Goal: Task Accomplishment & Management: Use online tool/utility

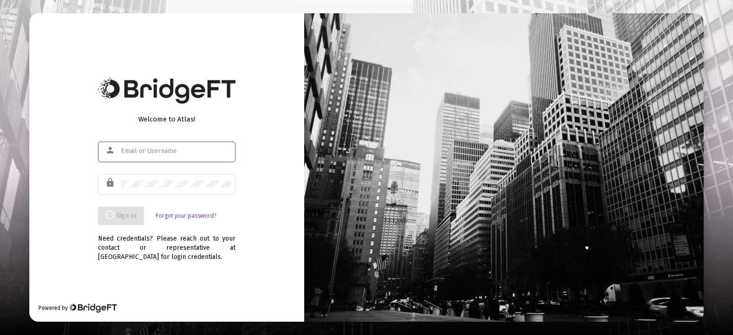
type input "[EMAIL_ADDRESS][DOMAIN_NAME]"
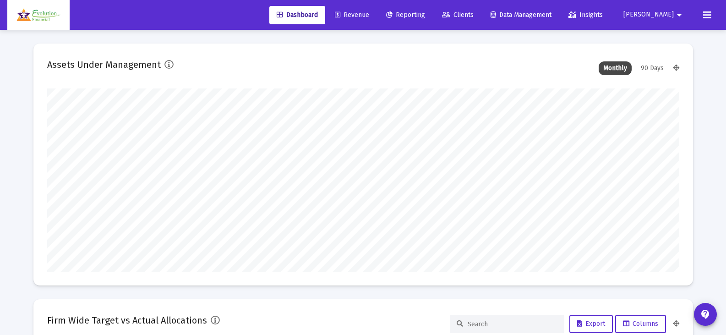
scroll to position [183, 632]
type input "[DATE]"
type input "[EMAIL_ADDRESS][DOMAIN_NAME]"
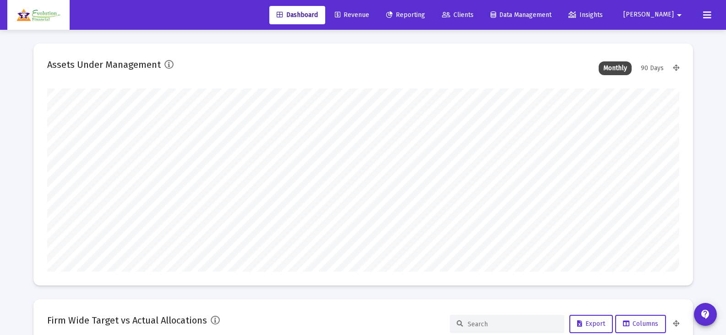
scroll to position [183, 295]
click at [425, 16] on span "Reporting" at bounding box center [405, 15] width 39 height 8
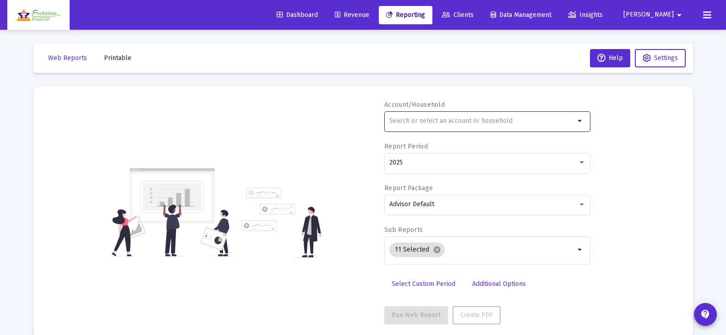
click at [542, 120] on input "text" at bounding box center [481, 120] width 185 height 7
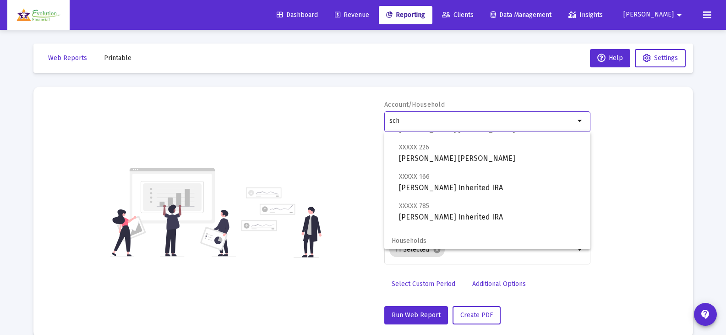
scroll to position [176, 0]
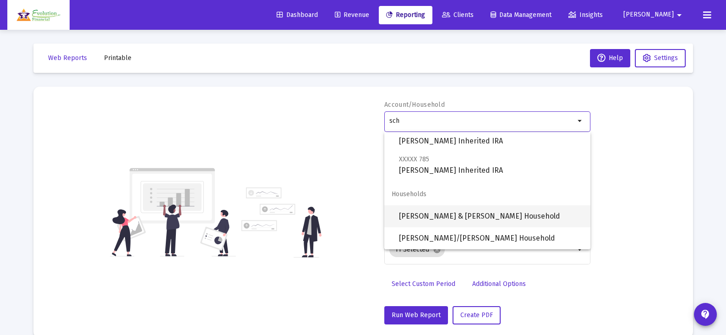
click at [445, 215] on span "[PERSON_NAME] & [PERSON_NAME] Household" at bounding box center [491, 216] width 184 height 22
type input "[PERSON_NAME] & [PERSON_NAME] Household"
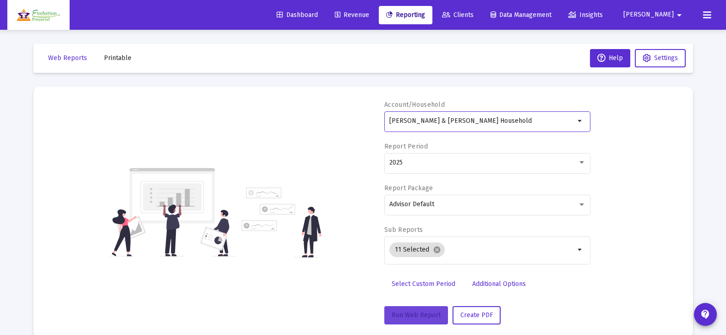
click at [410, 316] on span "Run Web Report" at bounding box center [415, 315] width 49 height 8
select select "View all"
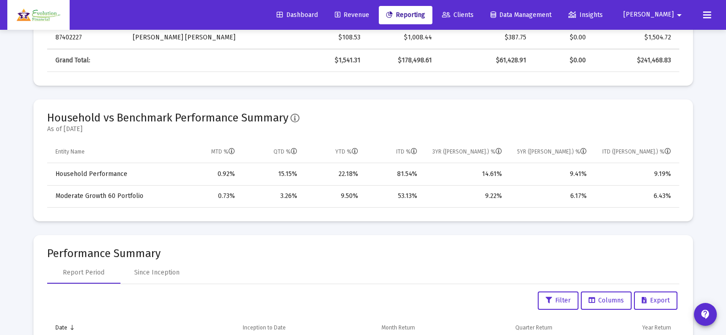
scroll to position [550, 0]
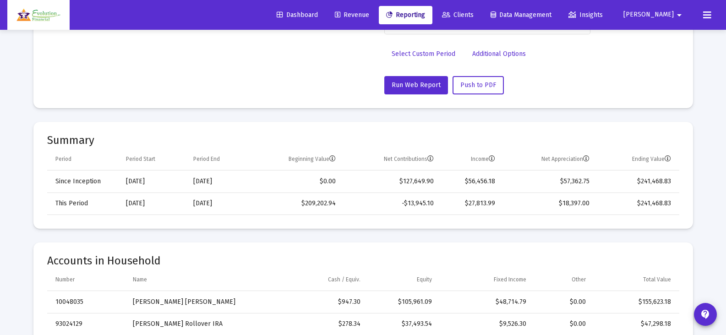
click at [369, 16] on span "Revenue" at bounding box center [352, 15] width 34 height 8
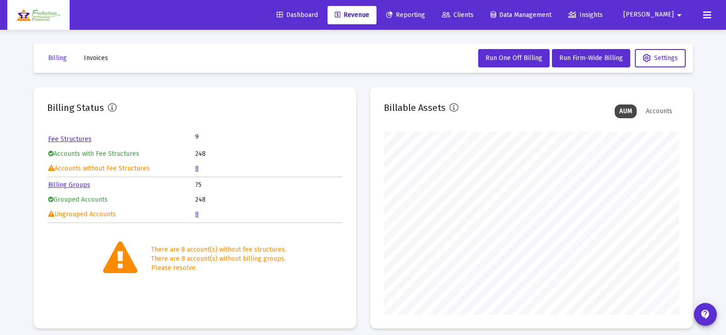
click at [196, 214] on link "8" at bounding box center [197, 214] width 4 height 8
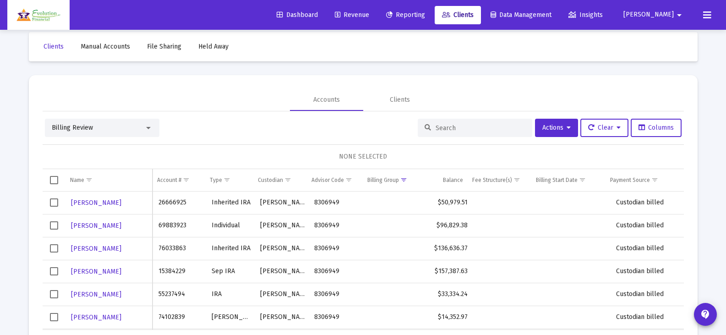
scroll to position [43, 0]
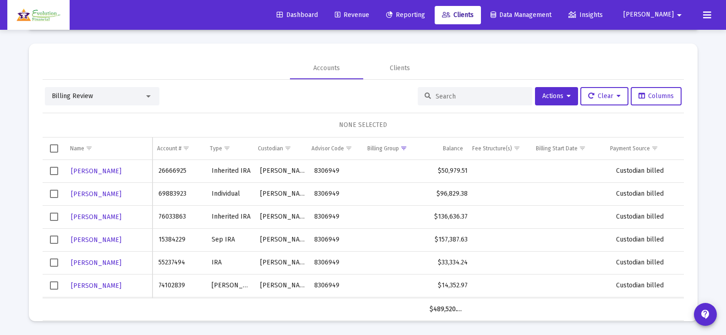
click at [54, 171] on span "Select row" at bounding box center [54, 171] width 8 height 8
click at [54, 190] on span "Select row" at bounding box center [54, 194] width 8 height 8
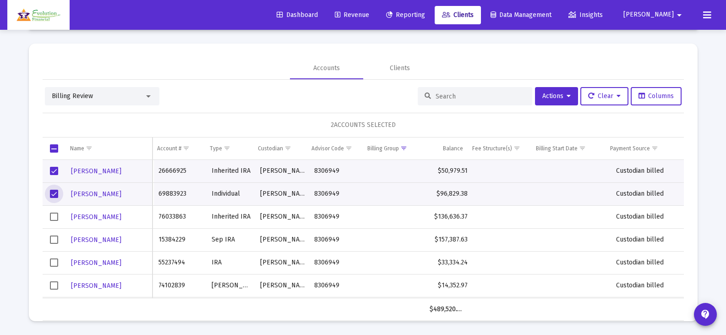
click at [53, 218] on span "Select row" at bounding box center [54, 216] width 8 height 8
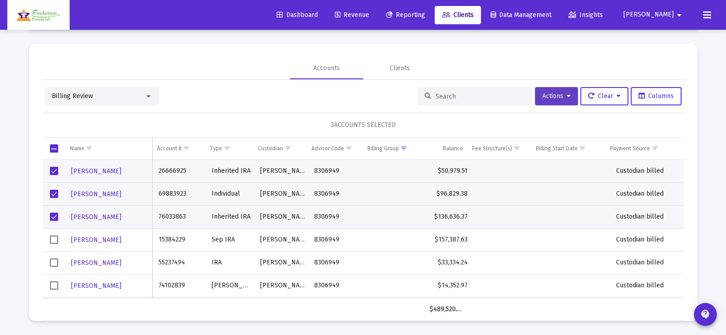
click at [568, 101] on button "Actions" at bounding box center [556, 96] width 43 height 18
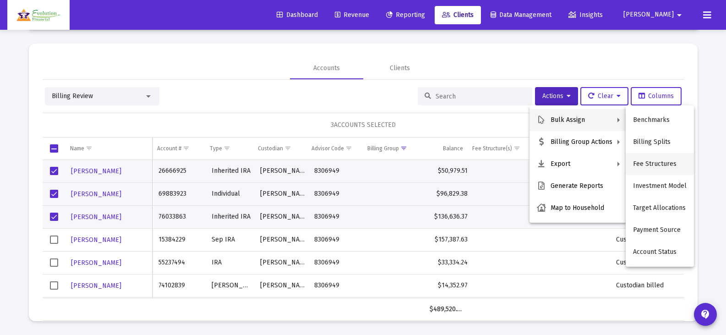
click at [645, 159] on button "Fee Structures" at bounding box center [659, 164] width 68 height 22
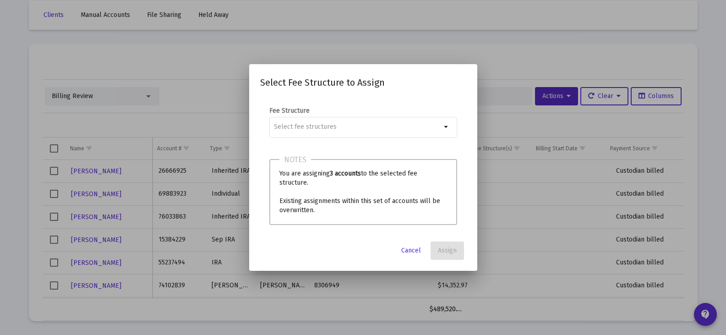
scroll to position [0, 0]
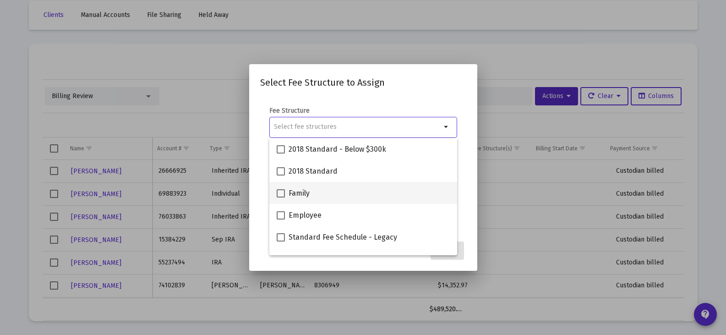
click at [280, 196] on span at bounding box center [281, 193] width 8 height 8
click at [280, 197] on input "Family" at bounding box center [280, 197] width 0 height 0
checkbox input "true"
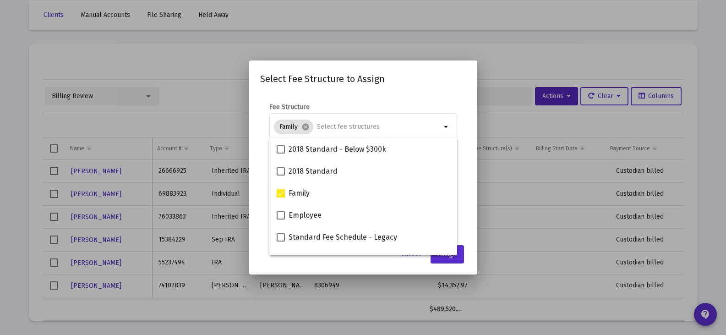
click at [428, 97] on mat-dialog-content "Fee Structure Family cancel arrow_drop_down Notes You are assigning 3 accounts …" at bounding box center [363, 166] width 228 height 146
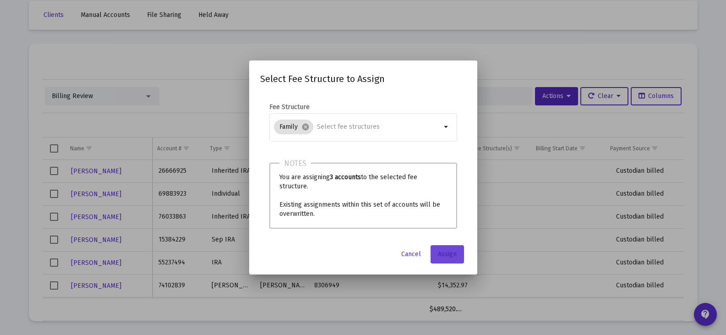
click at [449, 254] on span "Assign" at bounding box center [447, 254] width 19 height 8
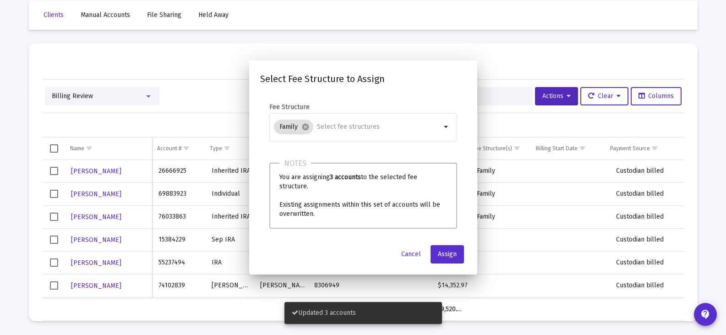
scroll to position [43, 0]
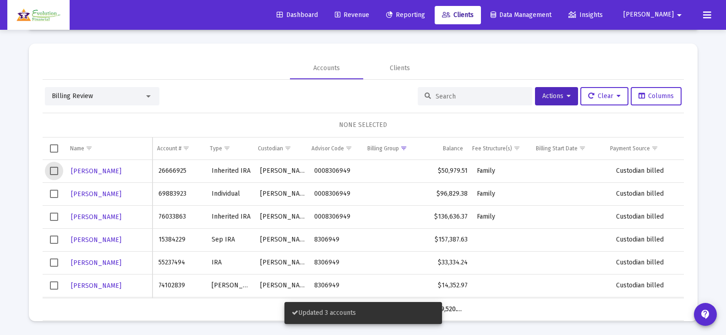
click at [54, 173] on span "Select row" at bounding box center [54, 171] width 8 height 8
click at [58, 196] on span "Select row" at bounding box center [54, 194] width 8 height 8
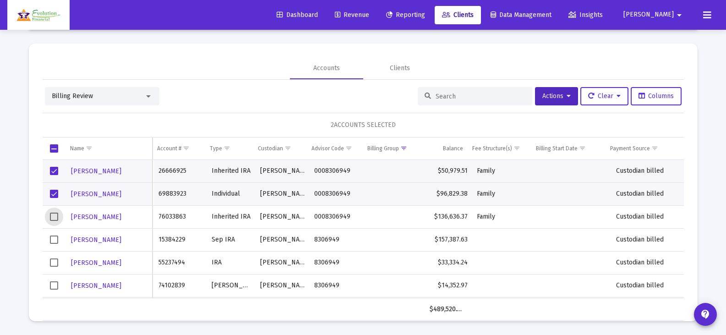
click at [54, 215] on span "Select row" at bounding box center [54, 216] width 8 height 8
click at [547, 100] on button "Actions" at bounding box center [556, 96] width 43 height 18
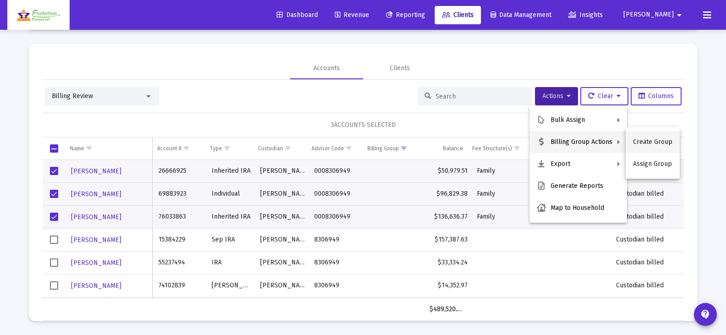
click at [645, 141] on button "Create Group" at bounding box center [652, 142] width 54 height 22
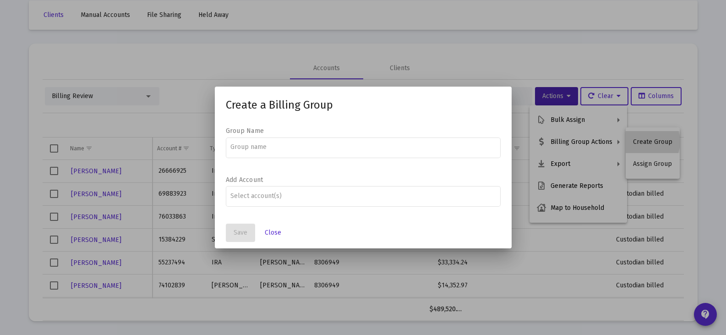
scroll to position [0, 0]
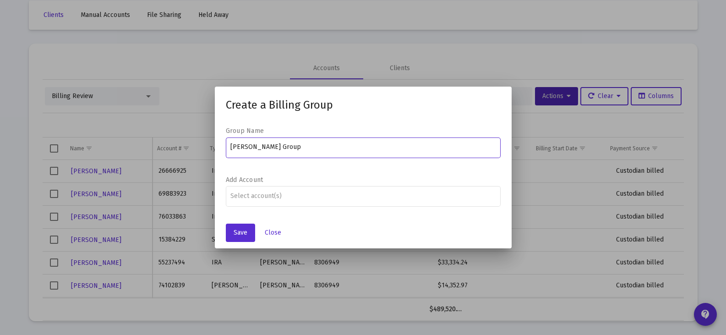
type input "[PERSON_NAME] Group"
click at [358, 172] on form "Group Name [PERSON_NAME] Group Add Account" at bounding box center [363, 171] width 275 height 90
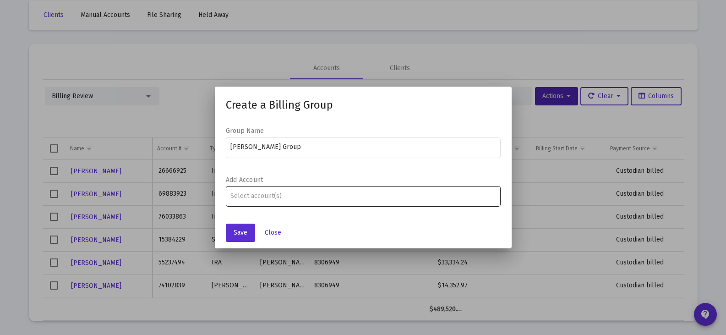
click at [308, 192] on input "Assignment Selection" at bounding box center [362, 195] width 265 height 7
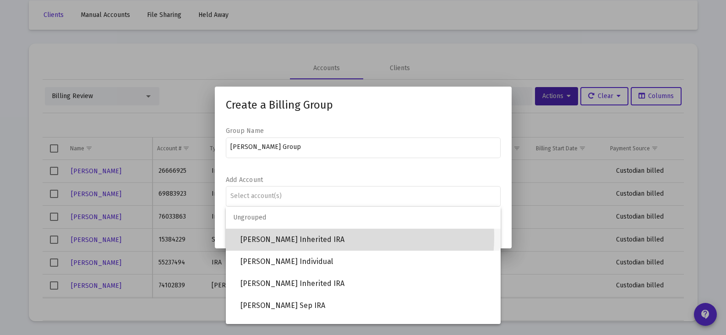
click at [305, 236] on span "[PERSON_NAME] Inherited IRA" at bounding box center [366, 239] width 253 height 22
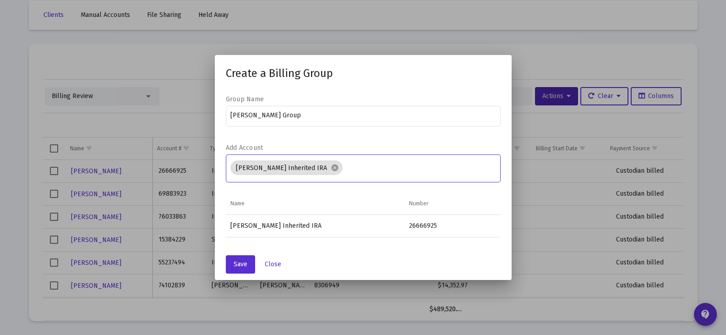
click at [371, 168] on input "Assignment Selection" at bounding box center [420, 167] width 149 height 7
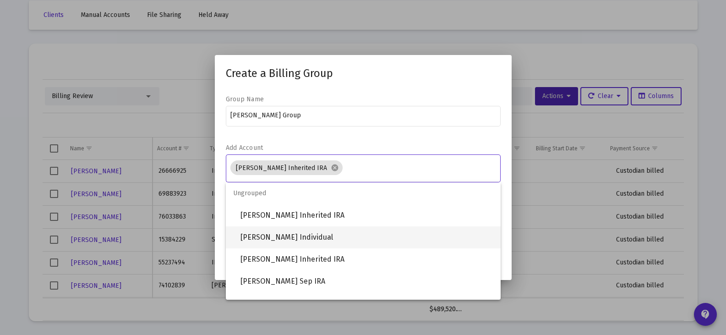
click at [329, 232] on span "[PERSON_NAME] Individual" at bounding box center [366, 237] width 253 height 22
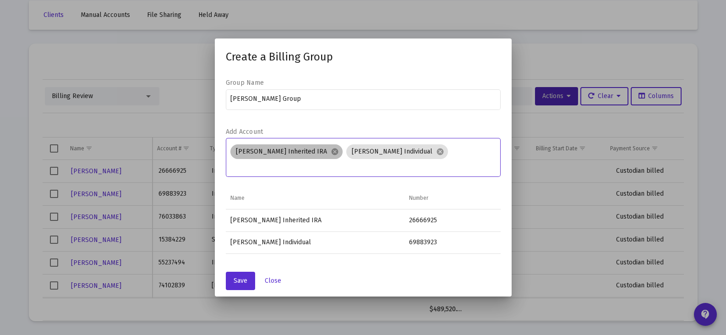
click at [464, 157] on div "[PERSON_NAME] Inherited IRA cancel [PERSON_NAME] Individual cancel" at bounding box center [362, 156] width 269 height 29
click at [473, 151] on div "[PERSON_NAME] Inherited IRA cancel [PERSON_NAME] Individual cancel" at bounding box center [362, 156] width 269 height 29
click at [465, 152] on div "[PERSON_NAME] Inherited IRA cancel [PERSON_NAME] Individual cancel" at bounding box center [362, 156] width 269 height 29
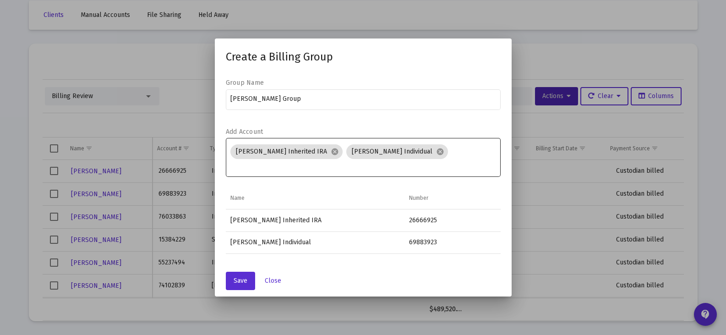
click at [269, 173] on div "[PERSON_NAME] Inherited IRA cancel [PERSON_NAME] Individual cancel" at bounding box center [362, 156] width 265 height 41
click at [249, 166] on input "Assignment Selection" at bounding box center [362, 166] width 265 height 7
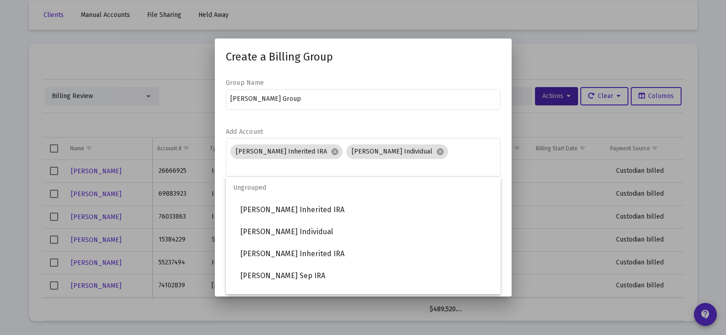
click at [419, 115] on div "[PERSON_NAME] Group" at bounding box center [363, 103] width 275 height 29
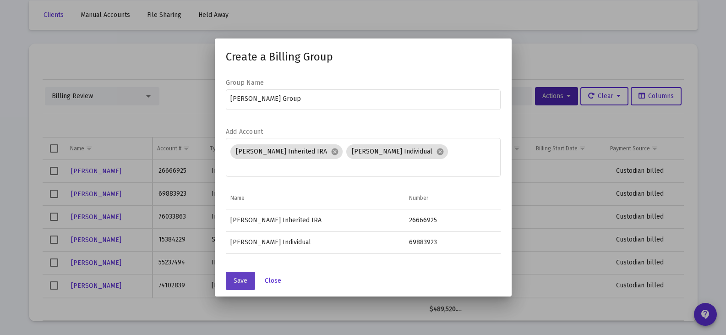
click at [243, 273] on button "Save" at bounding box center [240, 280] width 29 height 18
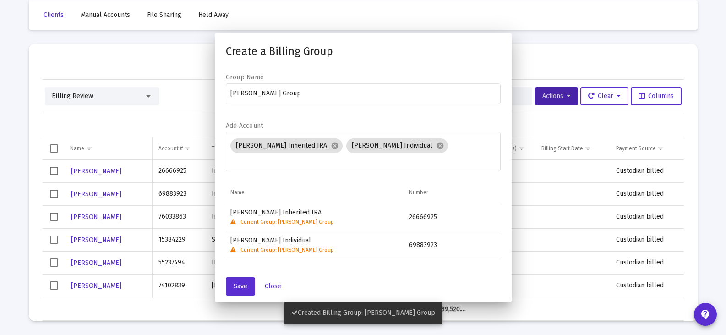
scroll to position [43, 0]
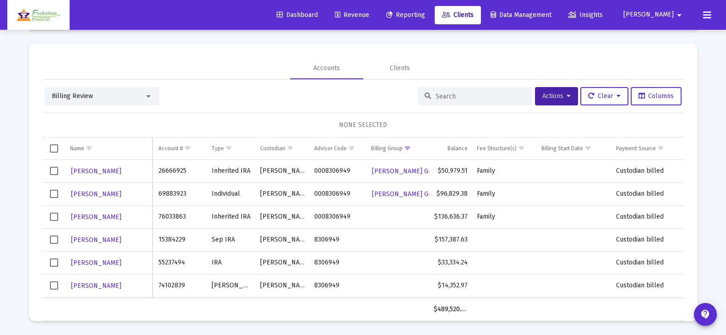
click at [54, 217] on span "Select row" at bounding box center [54, 216] width 8 height 8
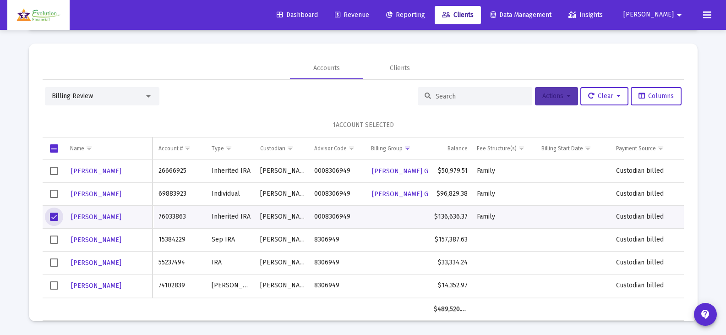
click at [561, 97] on span "Actions" at bounding box center [556, 96] width 28 height 8
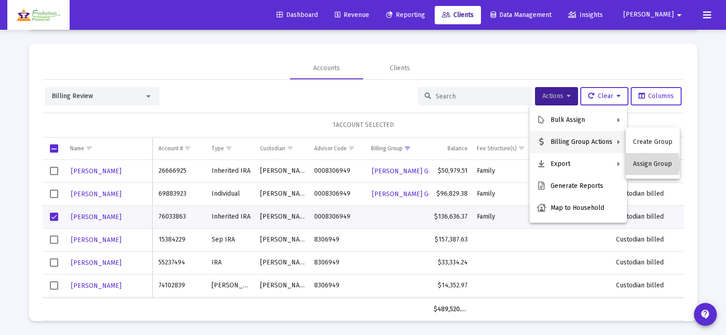
click at [643, 164] on button "Assign Group" at bounding box center [652, 164] width 54 height 22
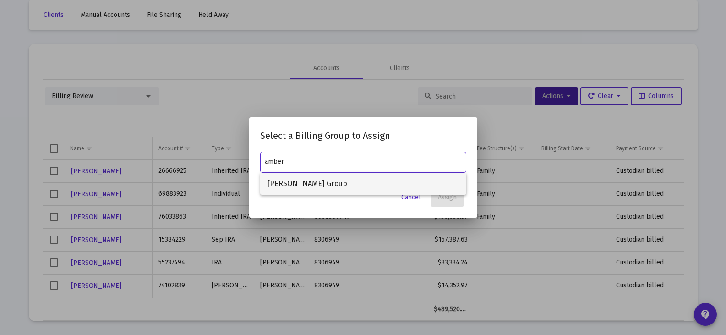
click at [345, 187] on span "[PERSON_NAME] Group" at bounding box center [362, 184] width 191 height 22
type input "[PERSON_NAME] Group"
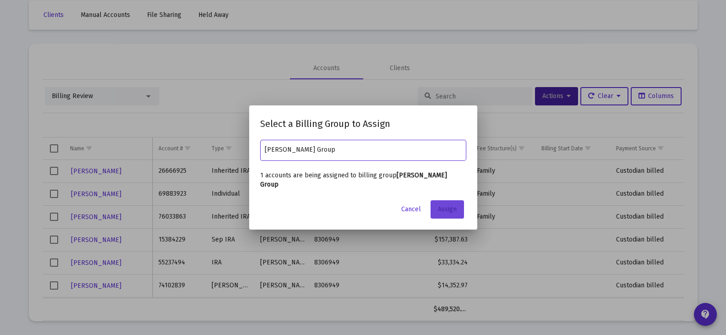
click at [450, 208] on span "Assign" at bounding box center [447, 209] width 19 height 8
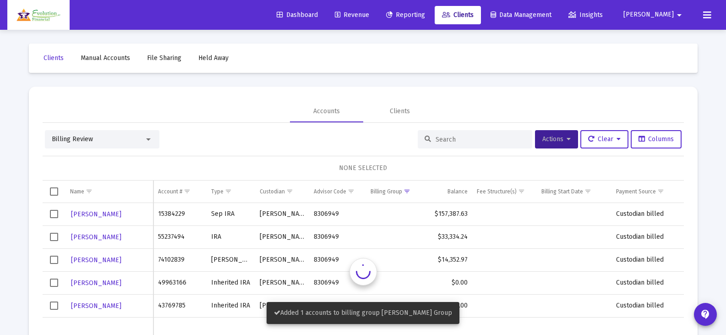
scroll to position [43, 0]
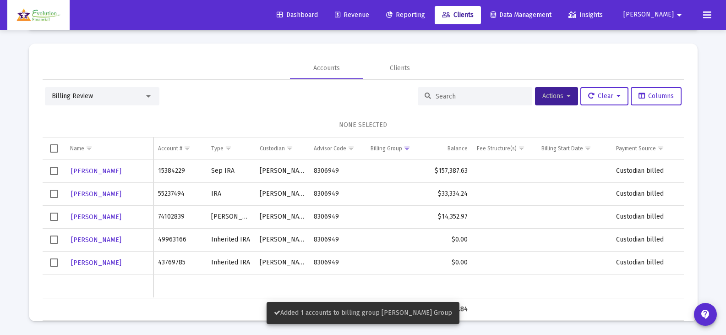
click at [53, 239] on span "Select row" at bounding box center [54, 239] width 8 height 8
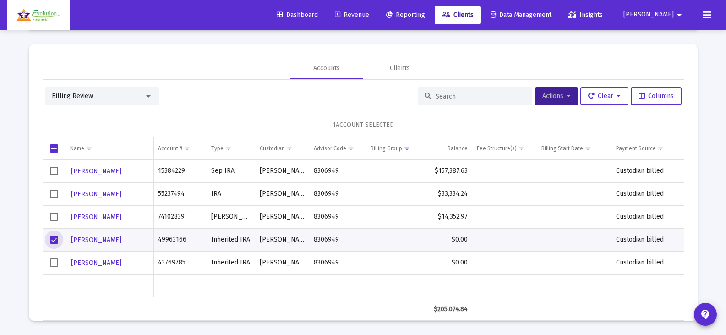
click at [55, 264] on span "Select row" at bounding box center [54, 262] width 8 height 8
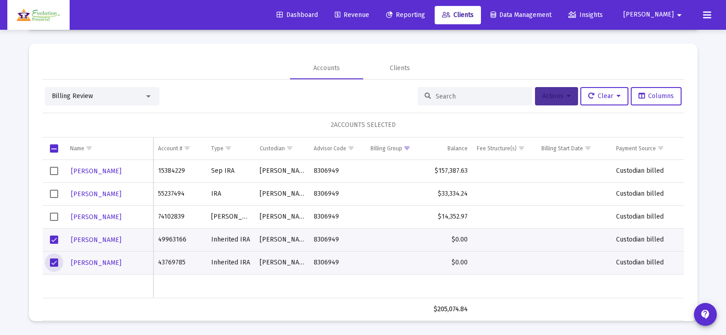
click at [545, 91] on button "Actions" at bounding box center [556, 96] width 43 height 18
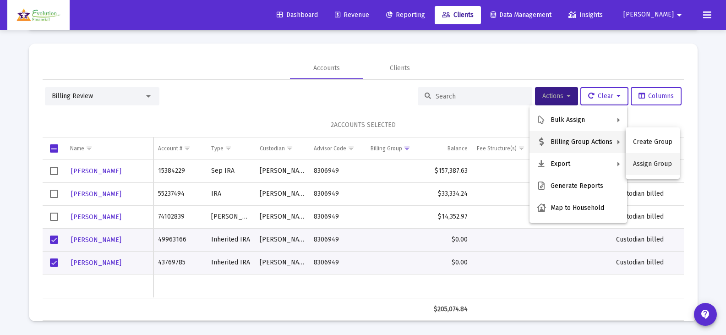
click at [657, 165] on button "Assign Group" at bounding box center [652, 164] width 54 height 22
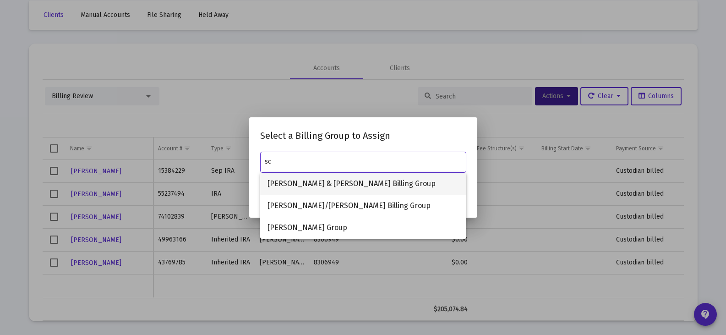
click at [353, 183] on span "[PERSON_NAME] & [PERSON_NAME] Billing Group" at bounding box center [362, 184] width 191 height 22
type input "[PERSON_NAME] & [PERSON_NAME] Billing Group"
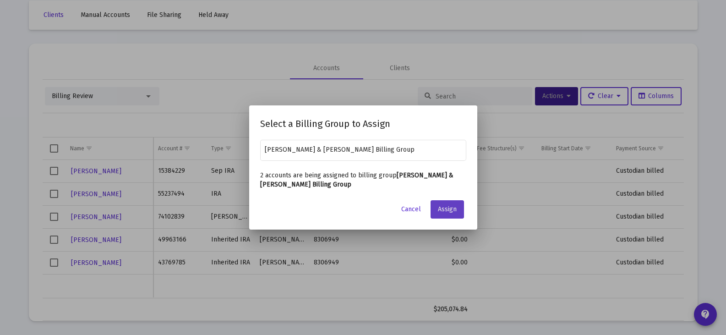
click at [457, 208] on button "Assign" at bounding box center [446, 209] width 33 height 18
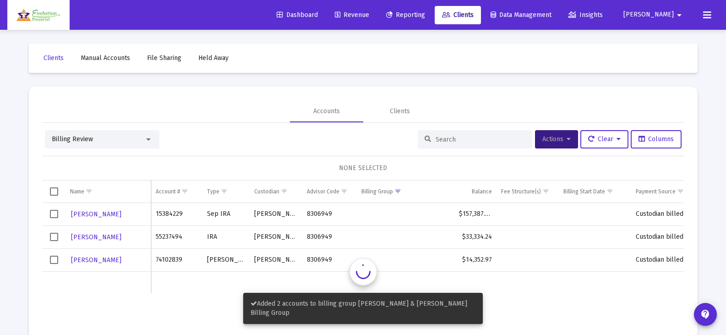
scroll to position [43, 0]
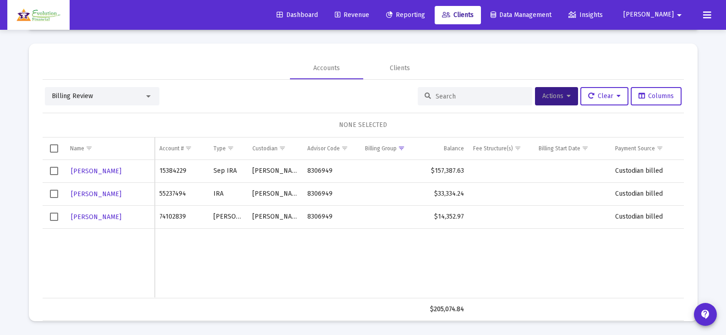
click at [54, 173] on span "Select row" at bounding box center [54, 171] width 8 height 8
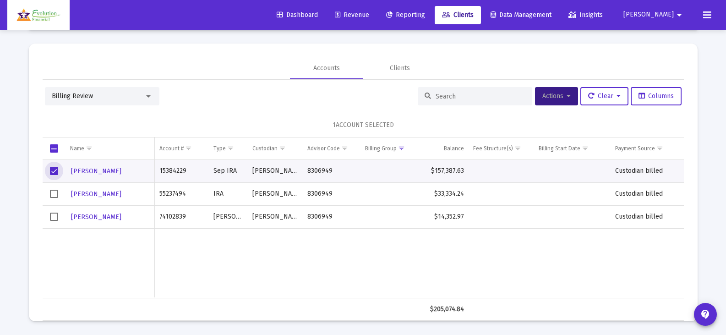
click at [56, 195] on span "Select row" at bounding box center [54, 194] width 8 height 8
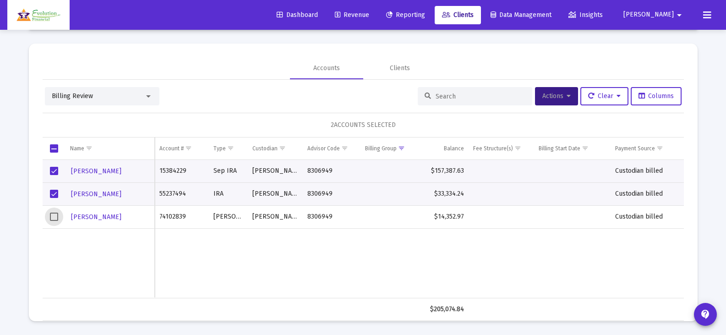
click at [54, 215] on span "Select row" at bounding box center [54, 216] width 8 height 8
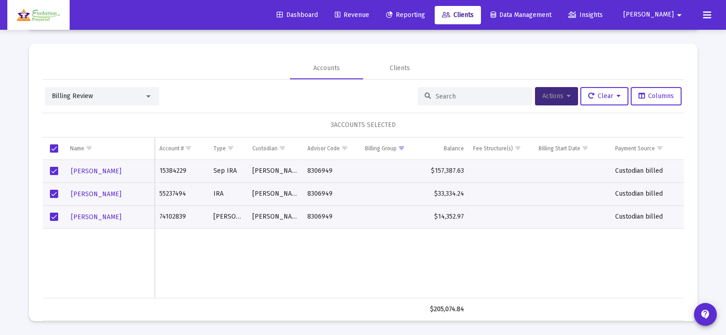
click at [567, 91] on button "Actions" at bounding box center [556, 96] width 43 height 18
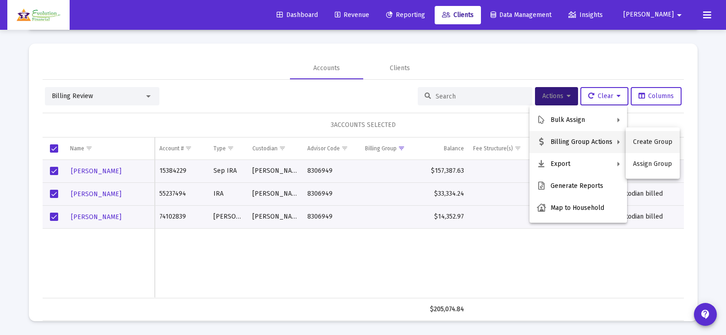
click at [659, 141] on button "Create Group" at bounding box center [652, 142] width 54 height 22
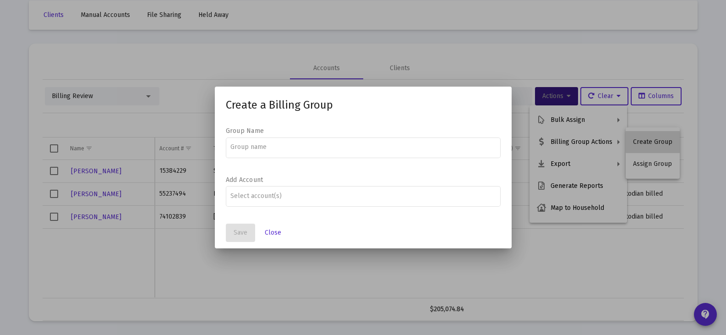
scroll to position [0, 0]
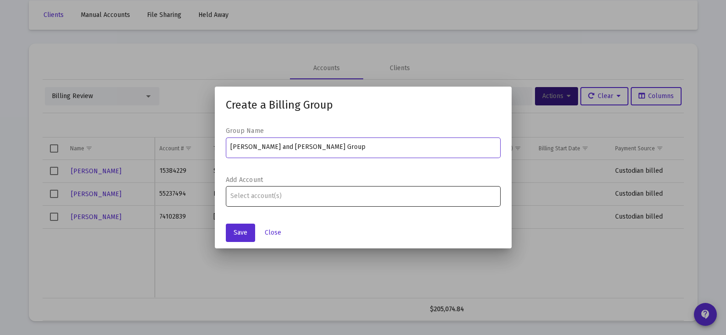
type input "[PERSON_NAME] and [PERSON_NAME] Group"
click at [319, 186] on div at bounding box center [362, 196] width 265 height 22
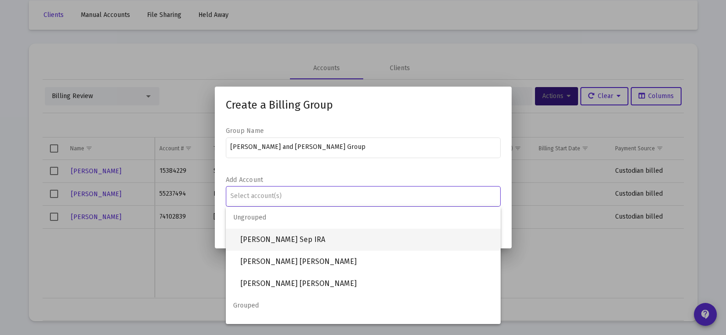
click at [321, 242] on span "[PERSON_NAME] Sep IRA" at bounding box center [366, 239] width 253 height 22
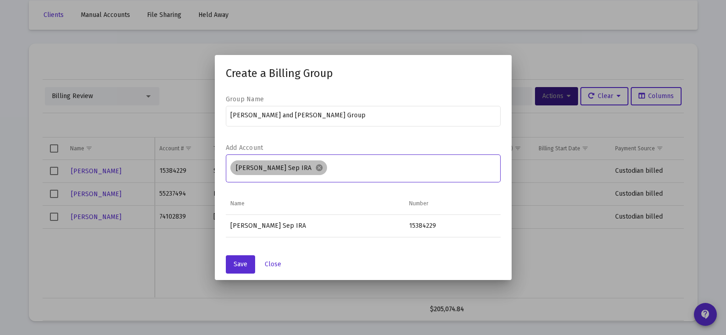
click at [369, 163] on div "[PERSON_NAME] Sep IRA cancel" at bounding box center [362, 167] width 269 height 18
click at [372, 171] on input "Assignment Selection" at bounding box center [413, 167] width 165 height 7
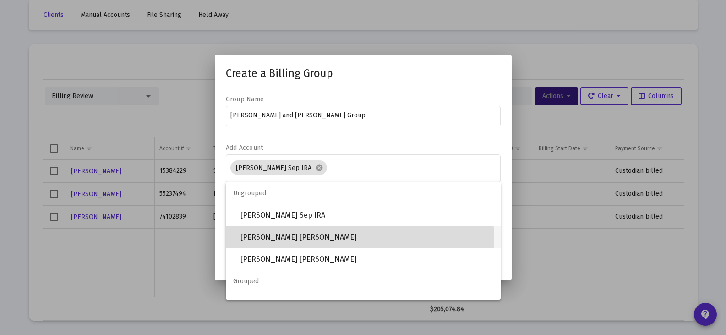
click at [325, 240] on span "[PERSON_NAME] [PERSON_NAME]" at bounding box center [366, 237] width 253 height 22
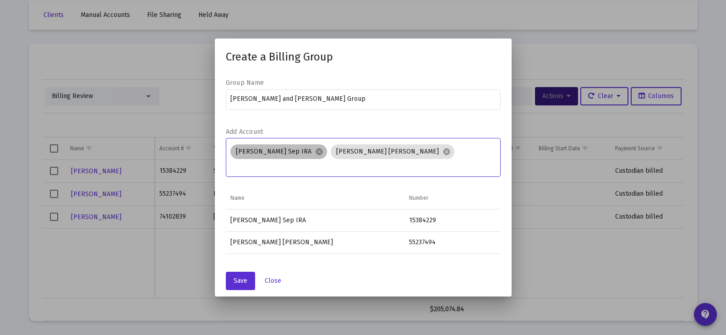
click at [476, 156] on div "[PERSON_NAME] Sep IRA cancel [PERSON_NAME] [PERSON_NAME] cancel" at bounding box center [362, 156] width 269 height 29
click at [296, 168] on input "Assignment Selection" at bounding box center [362, 166] width 265 height 7
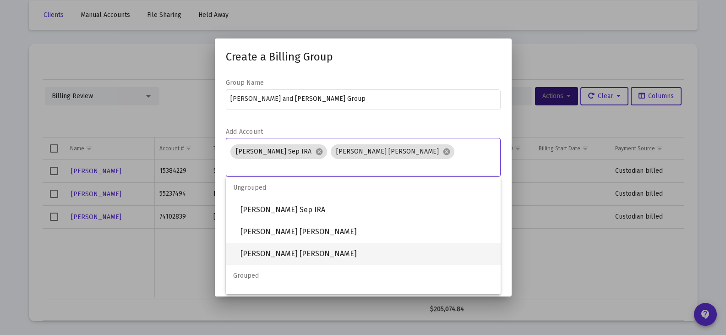
click at [338, 253] on span "[PERSON_NAME] [PERSON_NAME]" at bounding box center [366, 254] width 253 height 22
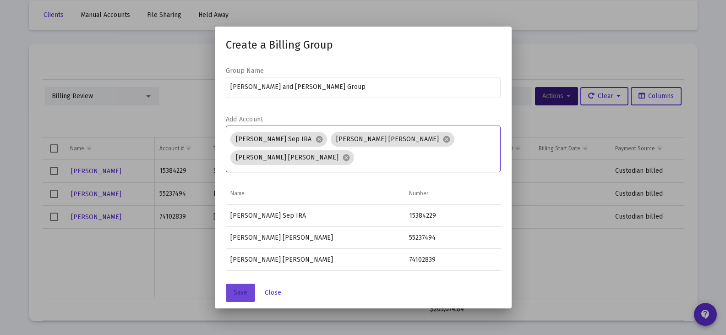
click at [240, 299] on button "Save" at bounding box center [240, 292] width 29 height 18
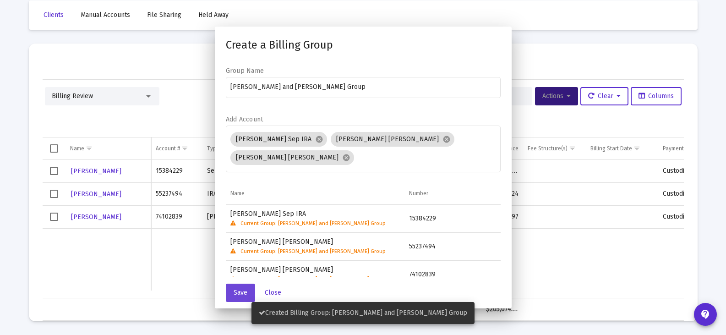
scroll to position [43, 0]
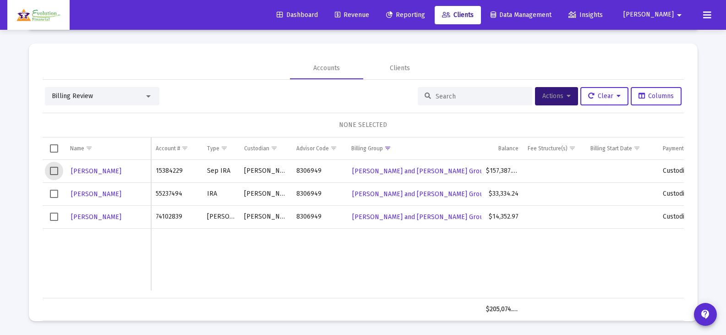
click at [55, 172] on span "Select row" at bounding box center [54, 171] width 8 height 8
click at [54, 198] on td "Data grid" at bounding box center [54, 193] width 23 height 23
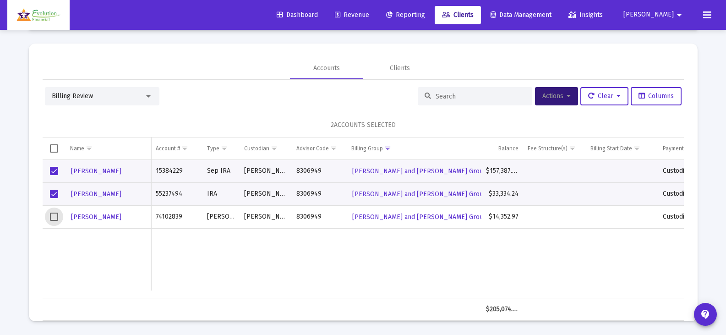
click at [54, 216] on span "Select row" at bounding box center [54, 216] width 8 height 8
click at [564, 91] on button "Actions" at bounding box center [556, 96] width 43 height 18
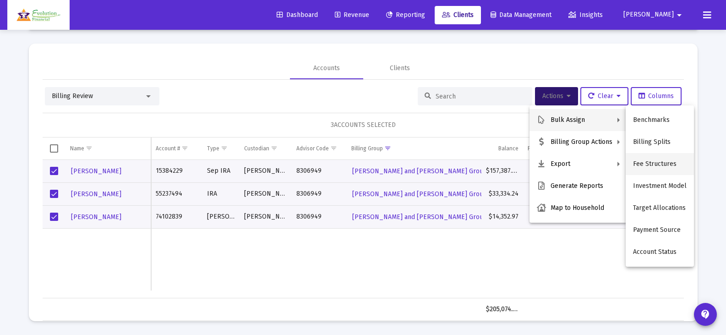
click at [655, 161] on button "Fee Structures" at bounding box center [659, 164] width 68 height 22
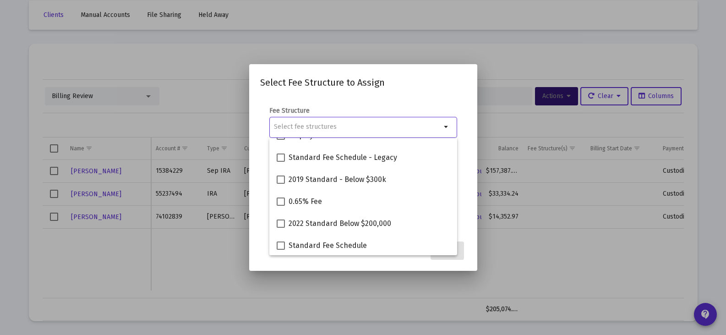
scroll to position [81, 0]
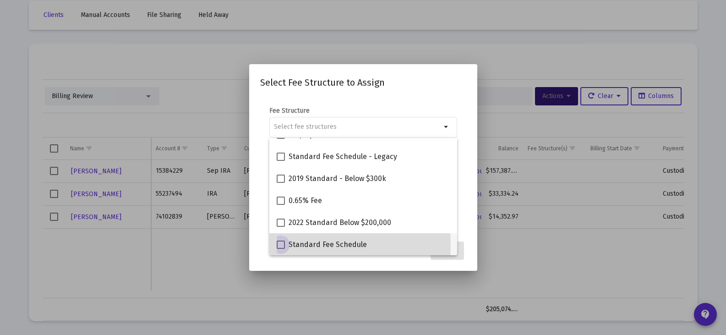
click at [281, 246] on span at bounding box center [281, 244] width 8 height 8
click at [281, 249] on input "Standard Fee Schedule" at bounding box center [280, 249] width 0 height 0
checkbox input "true"
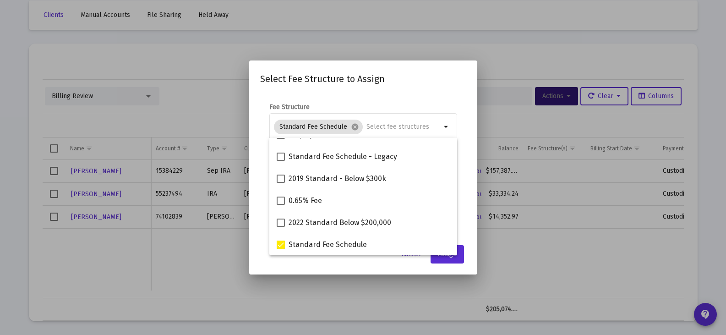
click at [415, 95] on mat-dialog-content "Fee Structure Standard Fee Schedule cancel arrow_drop_down Notes You are assign…" at bounding box center [363, 166] width 228 height 146
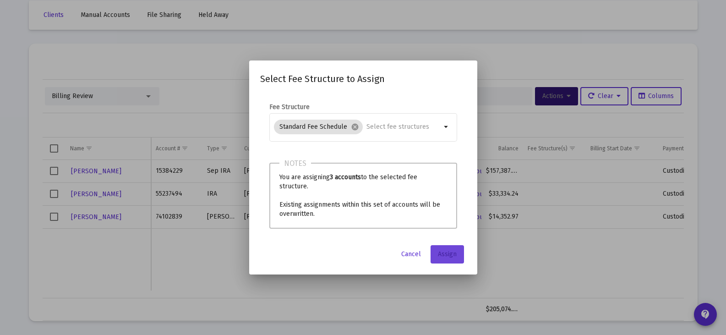
click at [445, 257] on span "Assign" at bounding box center [447, 254] width 19 height 8
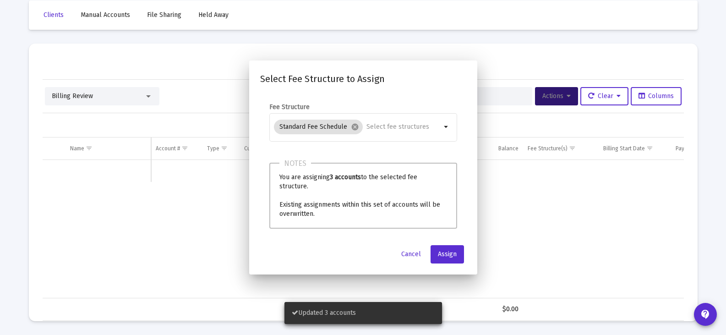
scroll to position [43, 0]
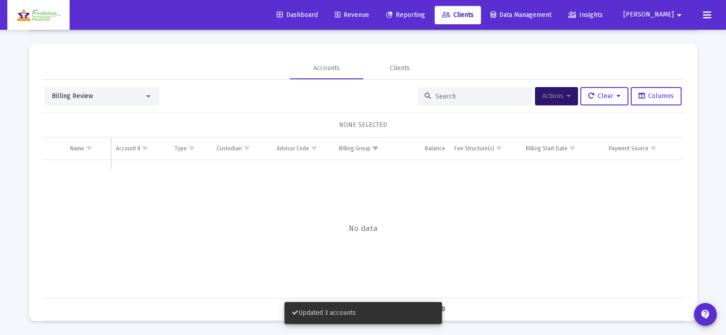
click at [152, 94] on div at bounding box center [148, 95] width 8 height 7
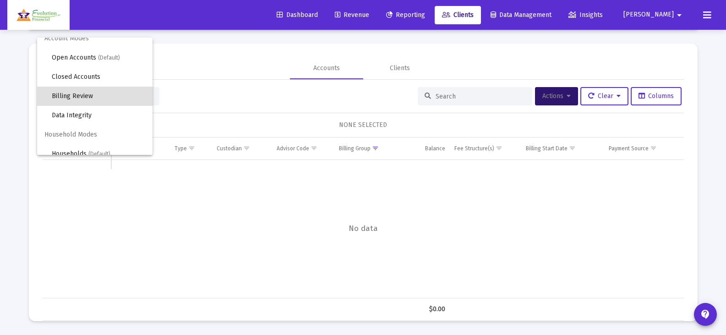
scroll to position [17, 0]
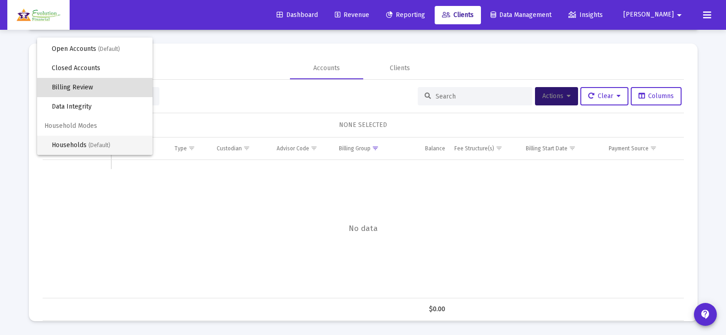
click at [75, 147] on span "Households (Default)" at bounding box center [98, 145] width 93 height 19
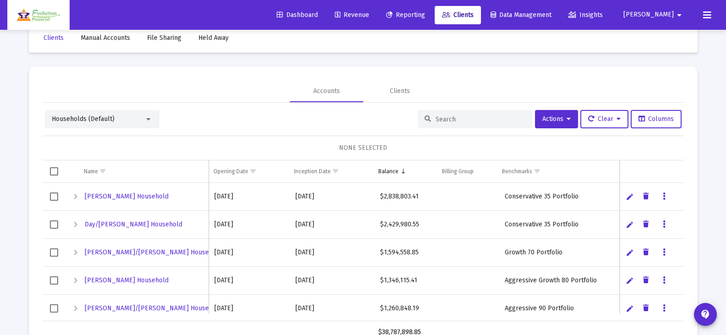
scroll to position [0, 0]
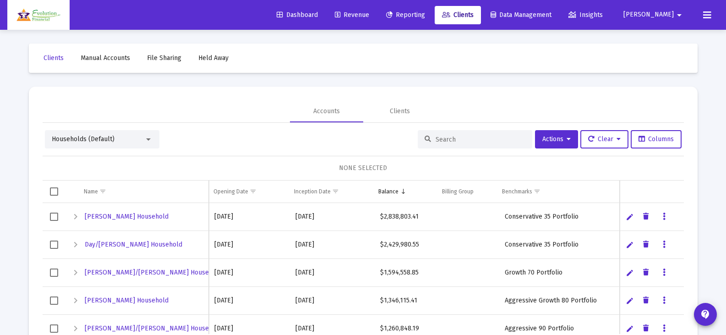
click at [151, 137] on div at bounding box center [148, 139] width 8 height 7
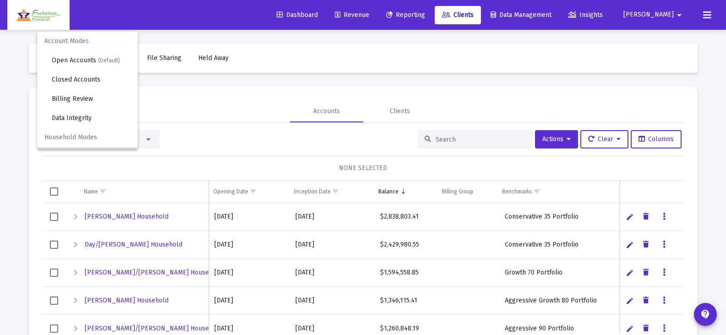
scroll to position [17, 0]
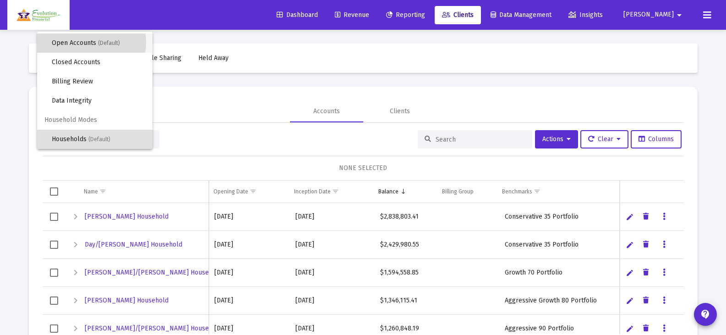
click at [89, 43] on span "Open Accounts (Default)" at bounding box center [98, 42] width 93 height 19
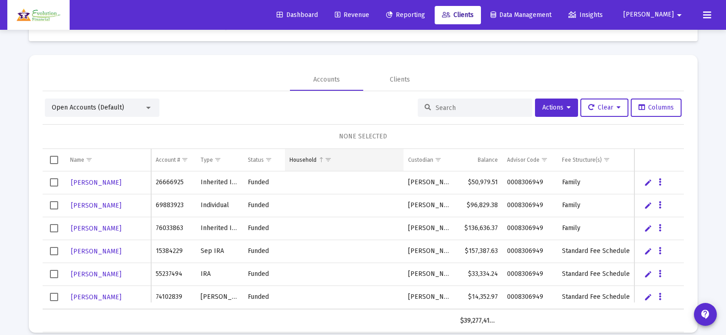
scroll to position [43, 0]
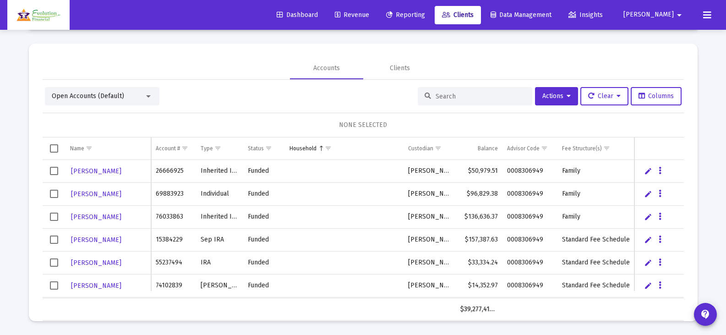
click at [646, 218] on link "Edit" at bounding box center [648, 216] width 8 height 8
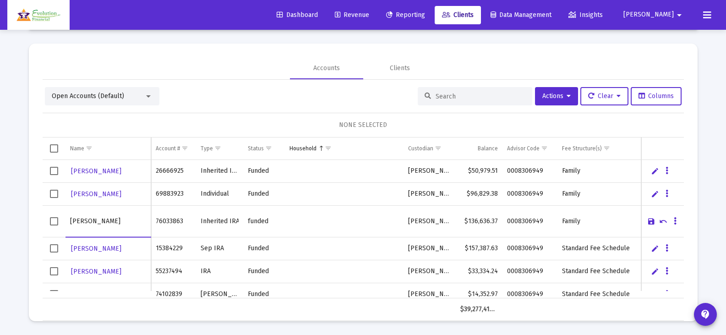
click at [212, 223] on input "Inherited IRA" at bounding box center [220, 221] width 38 height 22
click at [228, 220] on input "Inherited IRA" at bounding box center [220, 221] width 38 height 22
type input "Inherited [PERSON_NAME]"
click at [651, 223] on link "Save" at bounding box center [651, 221] width 8 height 8
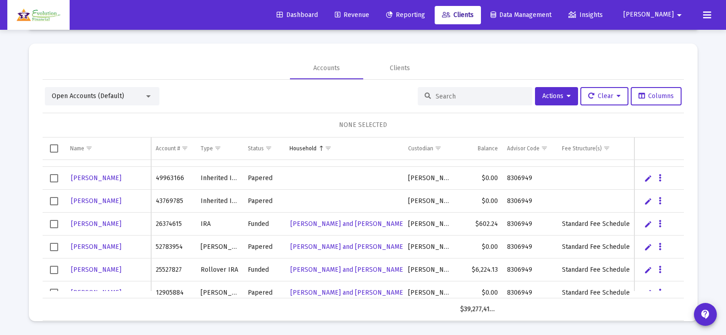
scroll to position [0, 0]
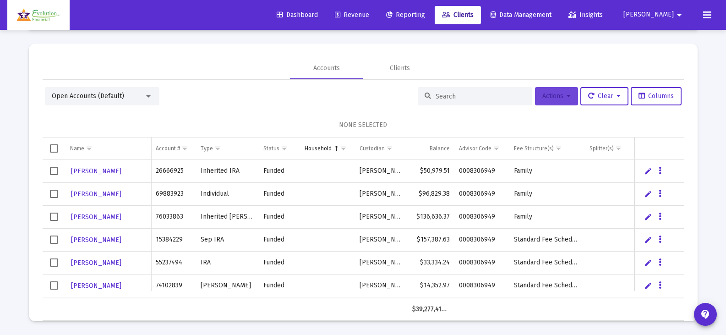
click at [573, 96] on button "Actions" at bounding box center [556, 96] width 43 height 18
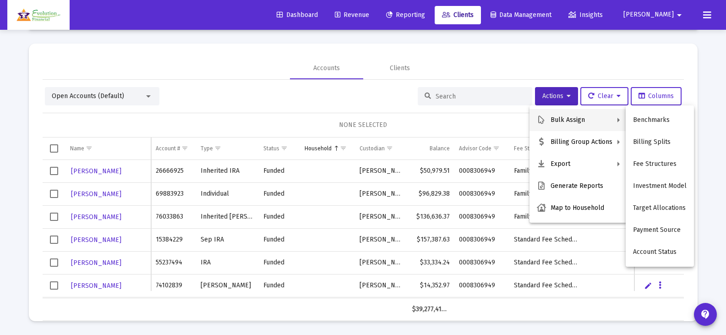
click at [304, 100] on div at bounding box center [363, 167] width 726 height 335
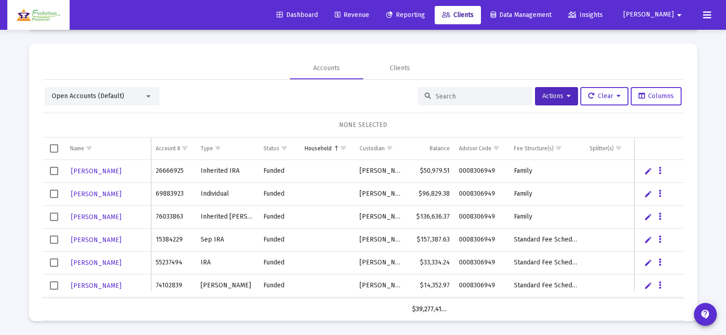
click at [140, 99] on div "Open Accounts (Default)" at bounding box center [98, 96] width 92 height 9
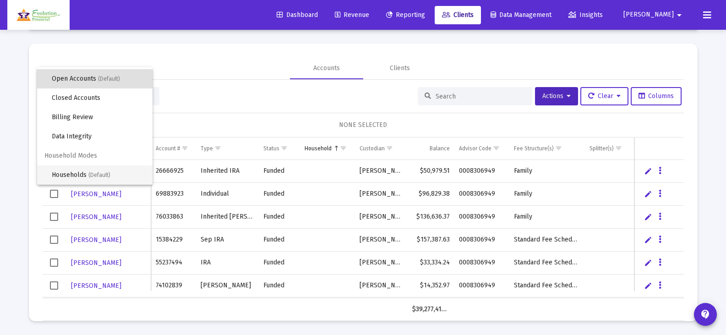
click at [76, 173] on span "Households (Default)" at bounding box center [98, 174] width 93 height 19
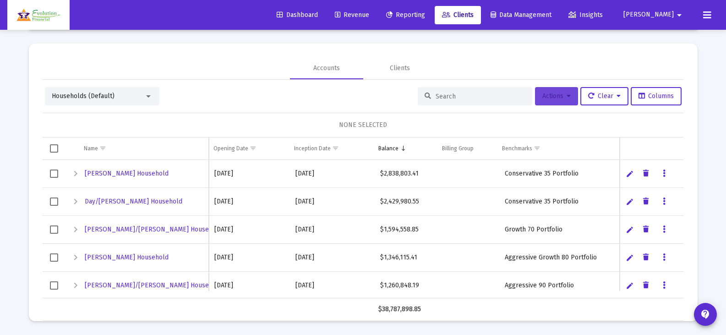
click at [549, 99] on span "Actions" at bounding box center [556, 96] width 28 height 8
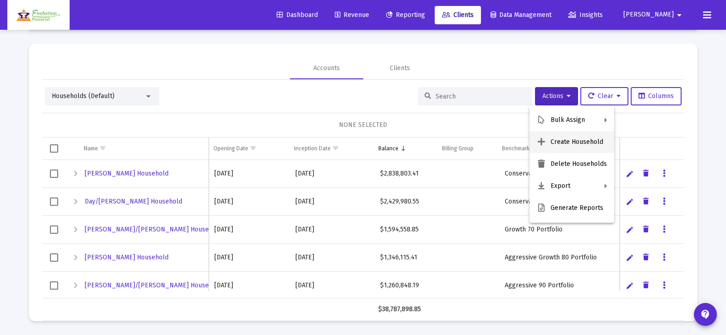
click at [560, 139] on button "Create Household" at bounding box center [571, 142] width 85 height 22
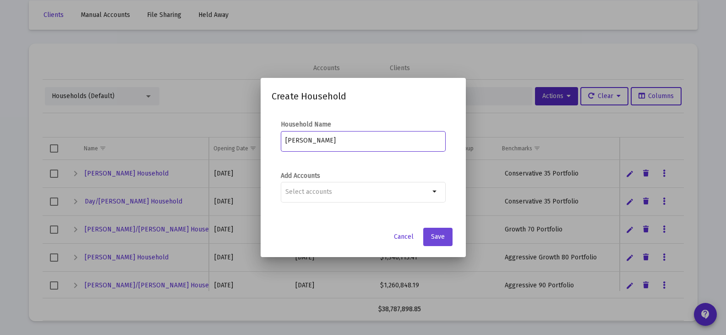
type input "[PERSON_NAME]"
click at [438, 236] on span "Save" at bounding box center [438, 237] width 14 height 8
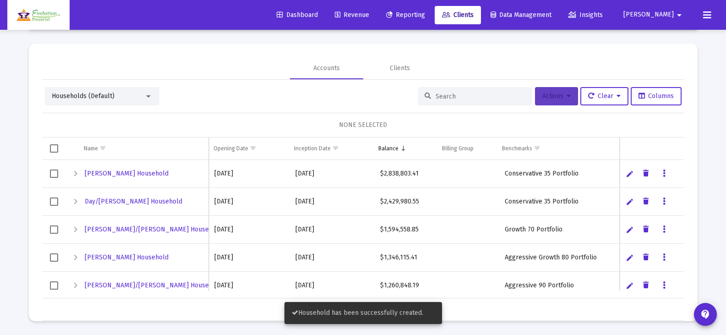
click at [558, 97] on span "Actions" at bounding box center [556, 96] width 28 height 8
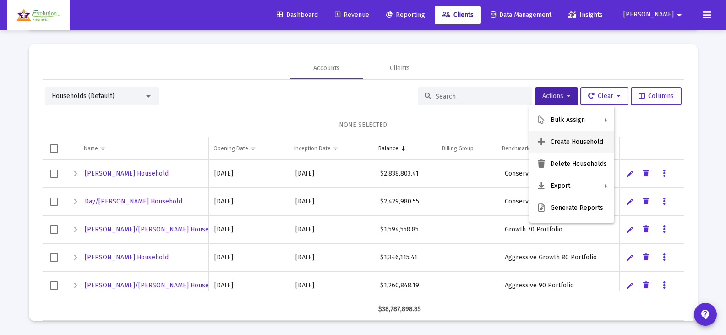
click at [557, 139] on button "Create Household" at bounding box center [571, 142] width 85 height 22
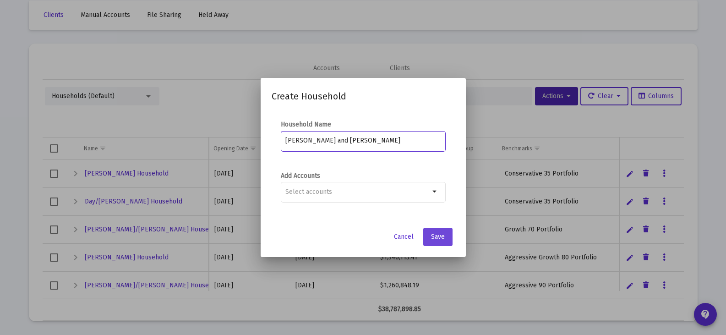
type input "[PERSON_NAME] and [PERSON_NAME]"
click at [437, 244] on button "Save" at bounding box center [437, 237] width 29 height 18
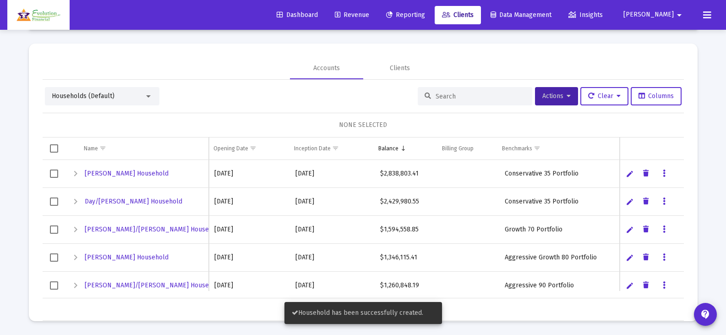
click at [150, 93] on div at bounding box center [148, 95] width 8 height 7
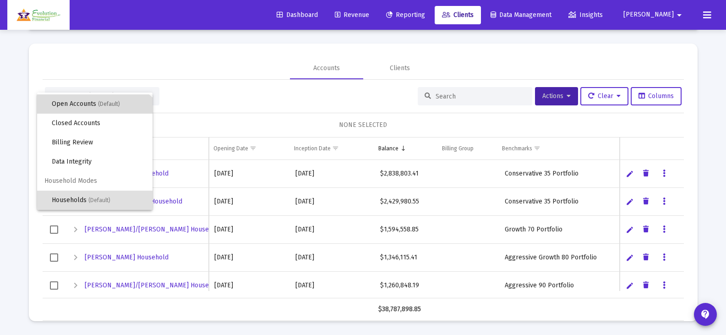
click at [93, 103] on span "Open Accounts (Default)" at bounding box center [98, 103] width 93 height 19
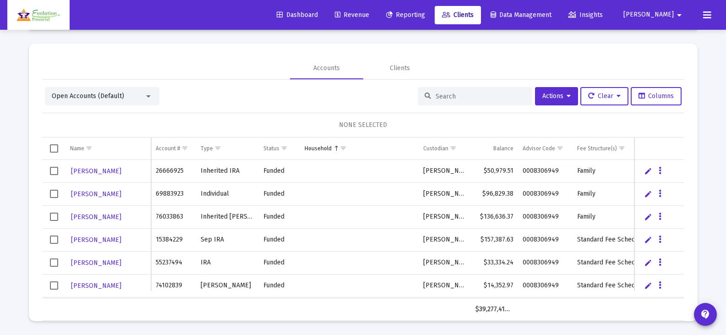
click at [55, 171] on span "Select row" at bounding box center [54, 171] width 8 height 8
click at [53, 194] on span "Select row" at bounding box center [54, 194] width 8 height 8
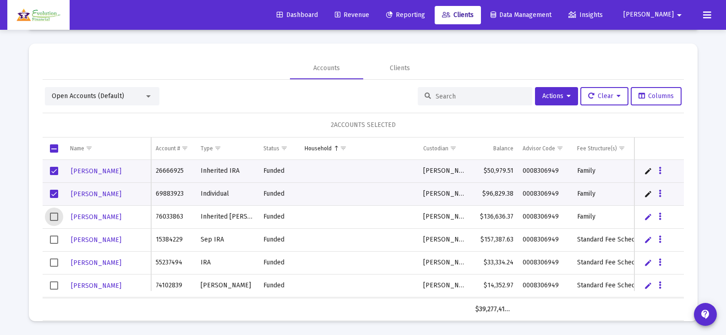
click at [51, 216] on span "Select row" at bounding box center [54, 216] width 8 height 8
click at [557, 93] on span "Actions" at bounding box center [556, 96] width 28 height 8
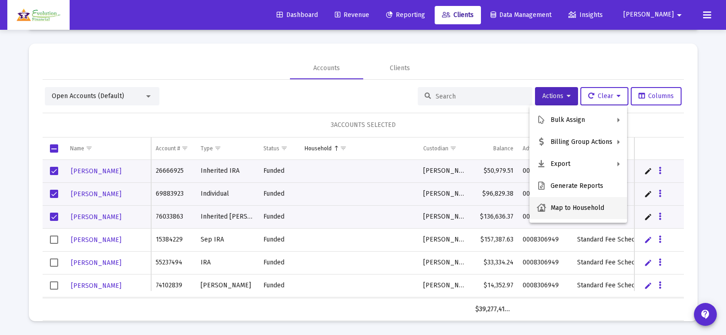
click at [573, 208] on button "Map to Household" at bounding box center [578, 208] width 98 height 22
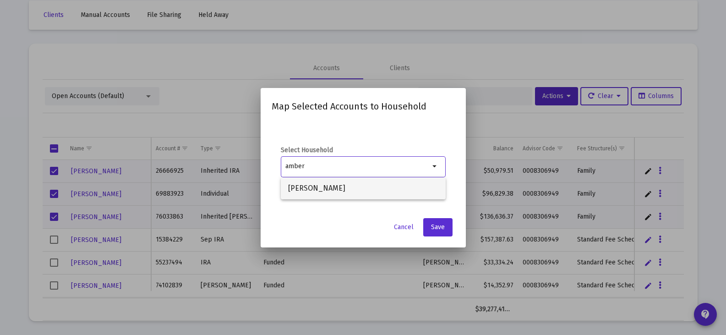
click at [373, 192] on span "[PERSON_NAME]" at bounding box center [363, 188] width 150 height 22
type input "[PERSON_NAME]"
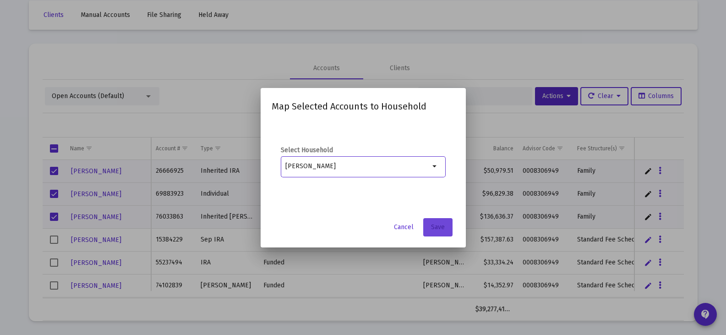
click at [437, 228] on span "Save" at bounding box center [438, 227] width 14 height 8
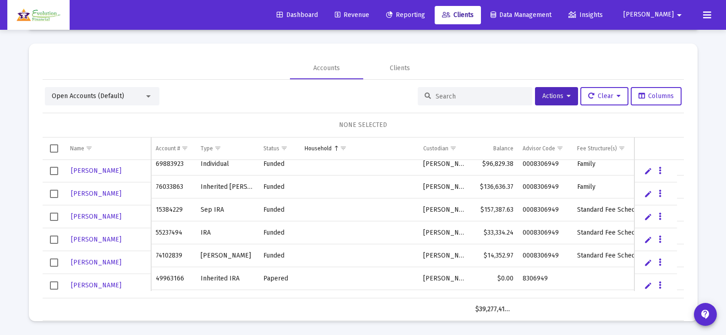
scroll to position [46, 0]
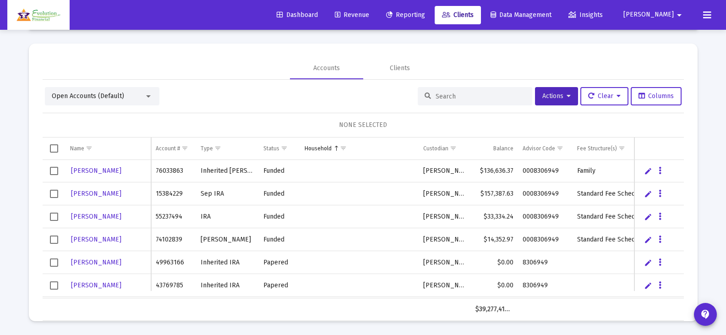
click at [54, 195] on span "Select row" at bounding box center [54, 194] width 8 height 8
click at [52, 217] on span "Select row" at bounding box center [54, 216] width 8 height 8
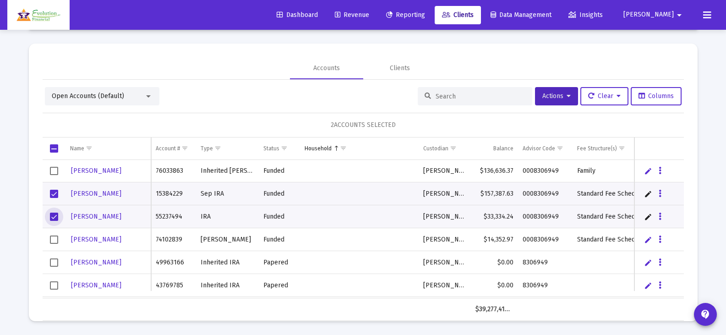
click at [53, 238] on span "Select row" at bounding box center [54, 239] width 8 height 8
click at [561, 94] on span "Actions" at bounding box center [556, 96] width 28 height 8
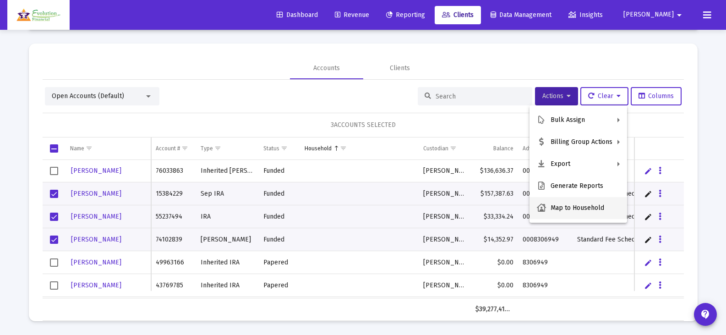
click at [577, 208] on button "Map to Household" at bounding box center [578, 208] width 98 height 22
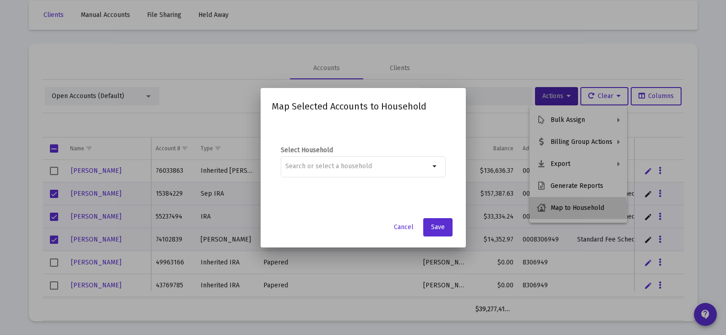
scroll to position [0, 0]
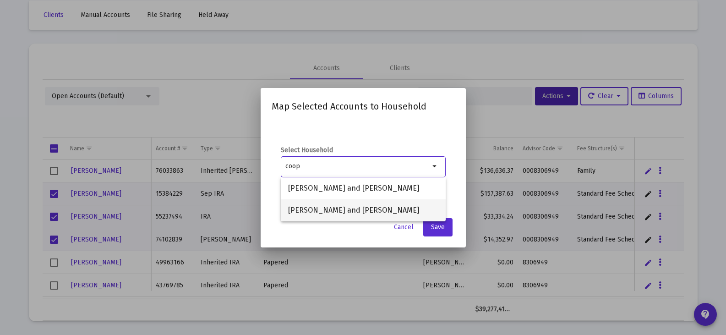
click at [377, 210] on span "[PERSON_NAME] and [PERSON_NAME]" at bounding box center [363, 210] width 150 height 22
type input "[PERSON_NAME] and [PERSON_NAME]"
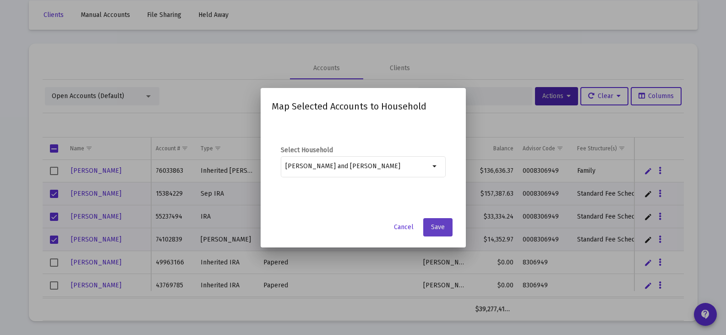
click at [435, 226] on span "Save" at bounding box center [438, 227] width 14 height 8
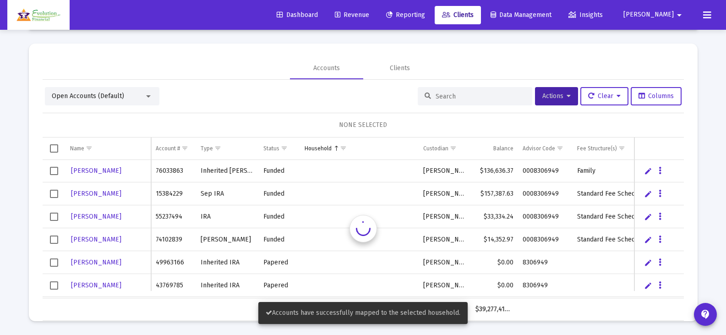
scroll to position [45, 0]
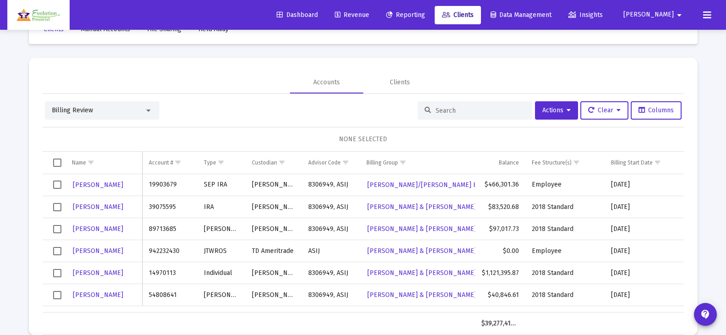
scroll to position [43, 0]
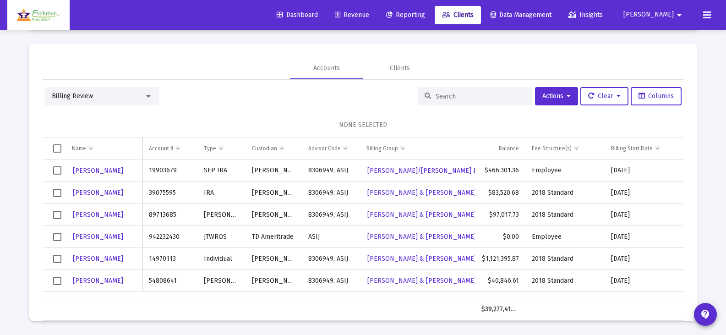
click at [142, 91] on div "Billing Review" at bounding box center [102, 96] width 114 height 18
click at [147, 95] on div at bounding box center [148, 96] width 5 height 2
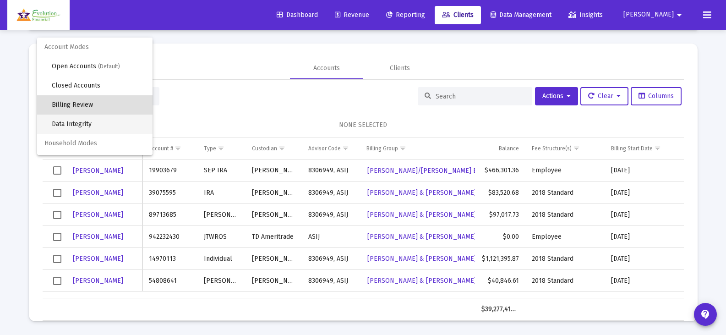
scroll to position [9, 0]
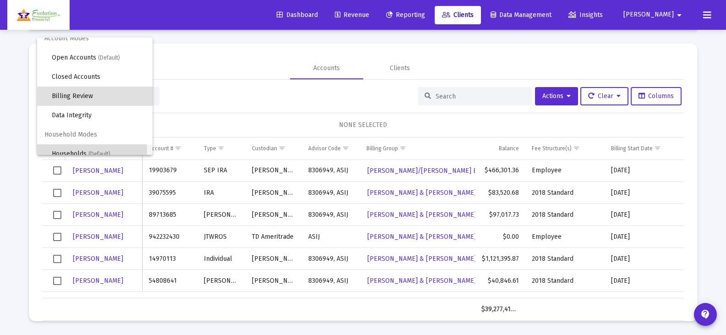
click at [91, 151] on span "(Default)" at bounding box center [99, 154] width 22 height 6
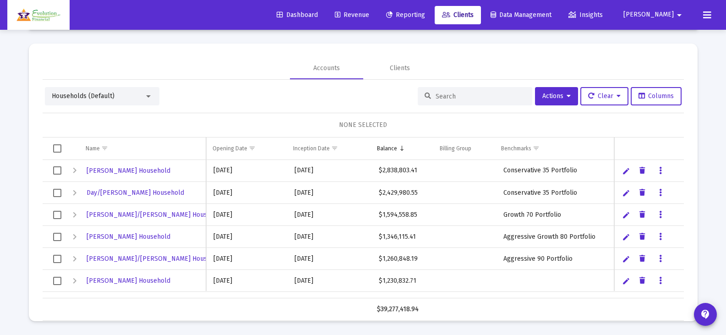
scroll to position [0, 0]
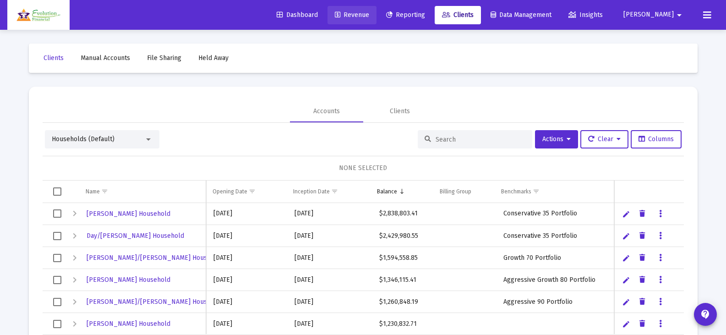
click at [369, 15] on span "Revenue" at bounding box center [352, 15] width 34 height 8
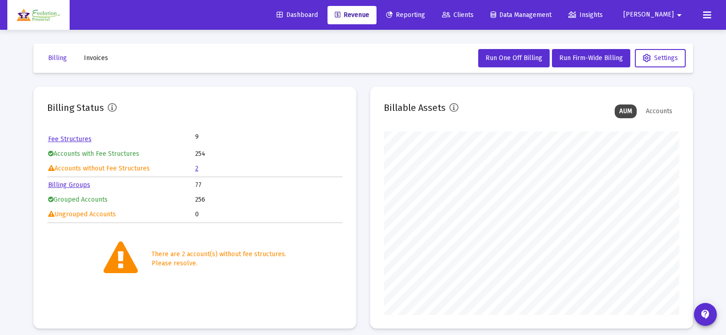
scroll to position [183, 295]
click at [197, 168] on link "2" at bounding box center [196, 168] width 3 height 8
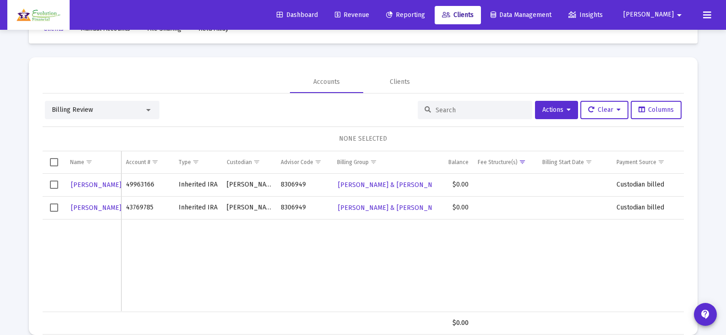
scroll to position [43, 0]
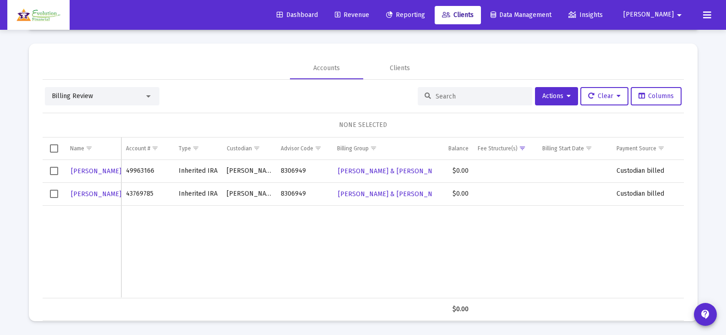
click at [152, 102] on div "Billing Review" at bounding box center [102, 96] width 114 height 18
click at [150, 96] on div at bounding box center [148, 96] width 5 height 2
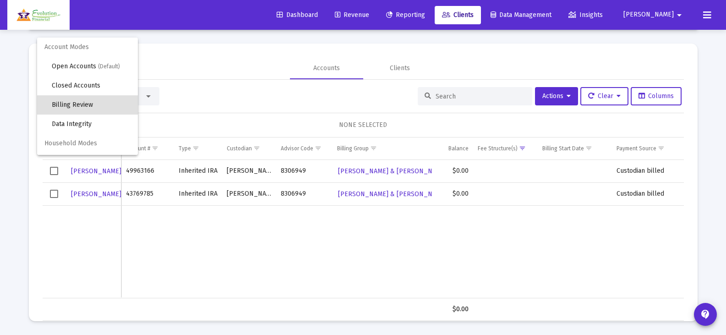
scroll to position [9, 0]
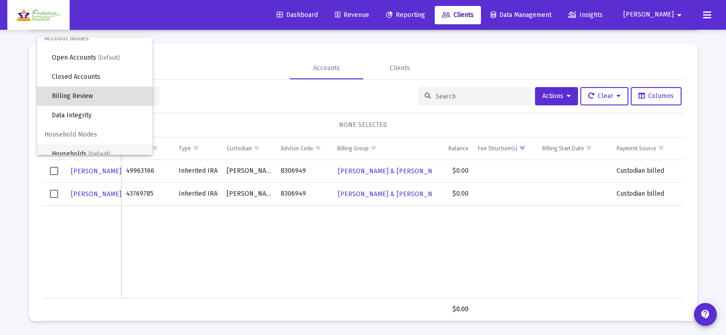
click at [78, 150] on span "Households (Default)" at bounding box center [98, 153] width 93 height 19
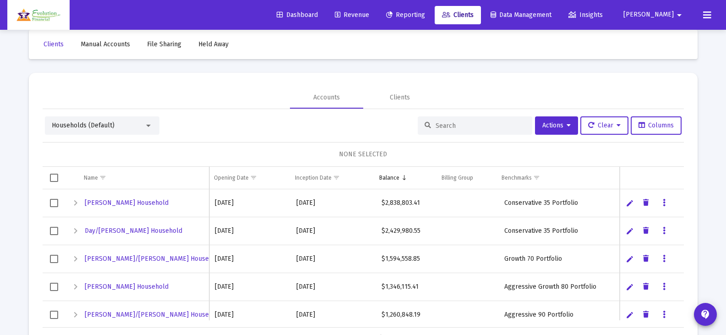
scroll to position [0, 0]
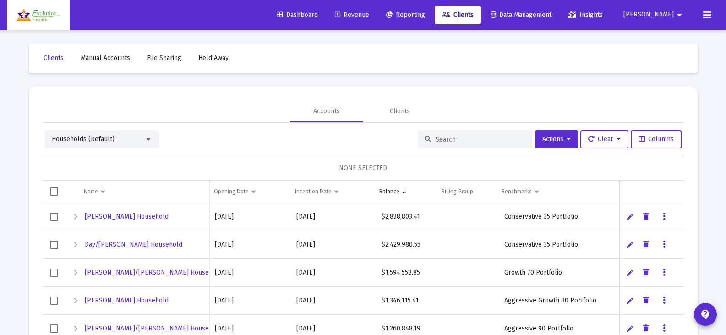
click at [149, 136] on div at bounding box center [148, 139] width 8 height 7
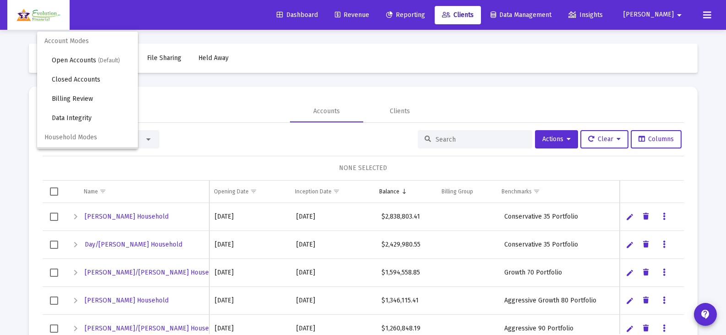
scroll to position [17, 0]
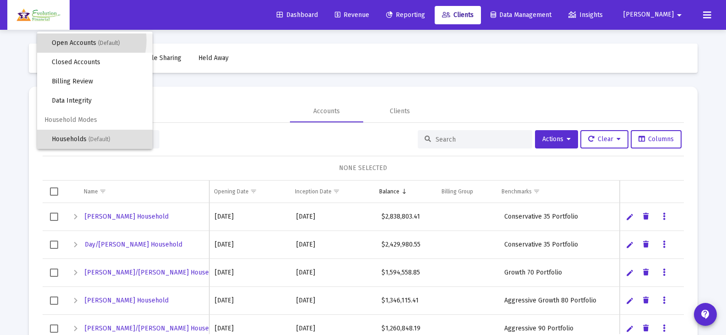
click at [82, 40] on span "Open Accounts (Default)" at bounding box center [98, 42] width 93 height 19
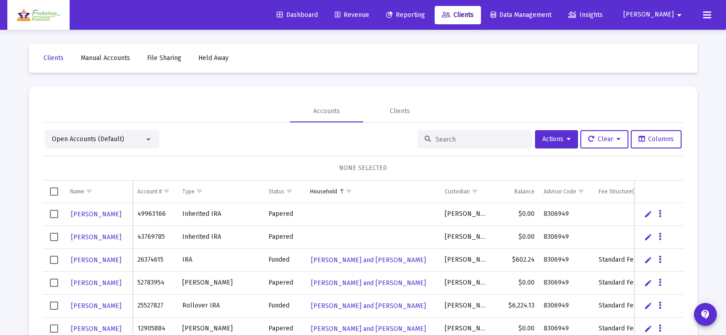
click at [456, 140] on input at bounding box center [480, 140] width 90 height 8
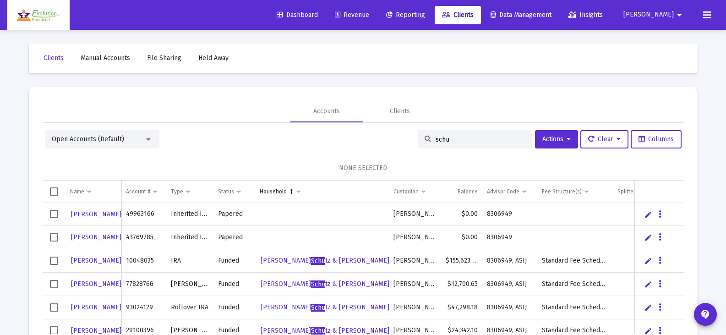
type input "schu"
click at [54, 216] on span "Select row" at bounding box center [54, 214] width 8 height 8
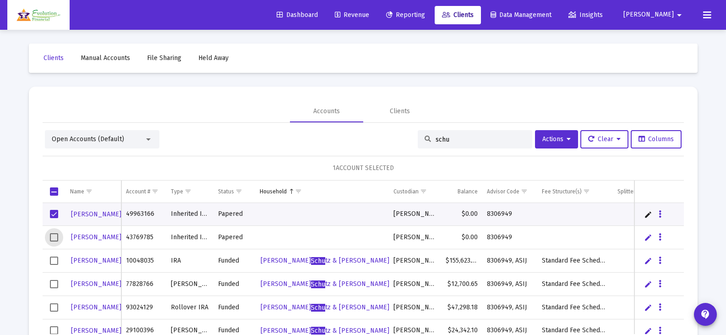
click at [55, 238] on span "Select row" at bounding box center [54, 237] width 8 height 8
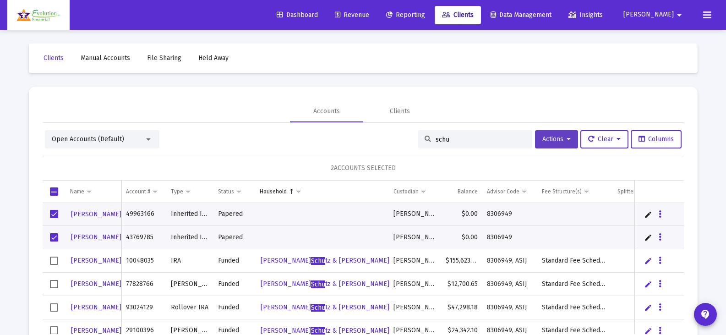
click at [566, 138] on icon at bounding box center [568, 139] width 4 height 6
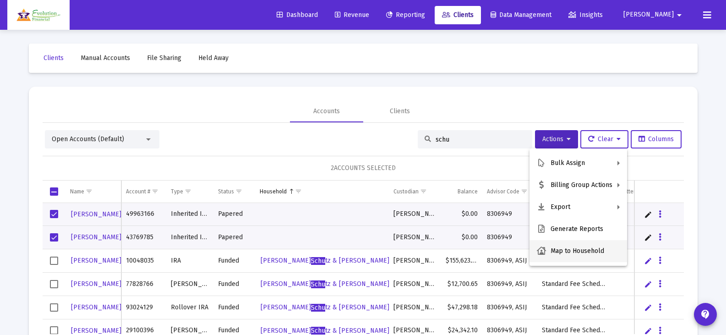
click at [582, 248] on button "Map to Household" at bounding box center [578, 251] width 98 height 22
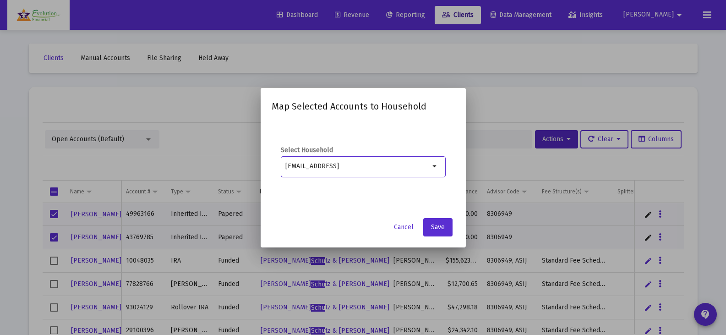
drag, startPoint x: 380, startPoint y: 167, endPoint x: 277, endPoint y: 157, distance: 104.0
click at [277, 157] on div "Select Household sue@evolutionfinplan.comc arrow_drop_down" at bounding box center [362, 167] width 183 height 92
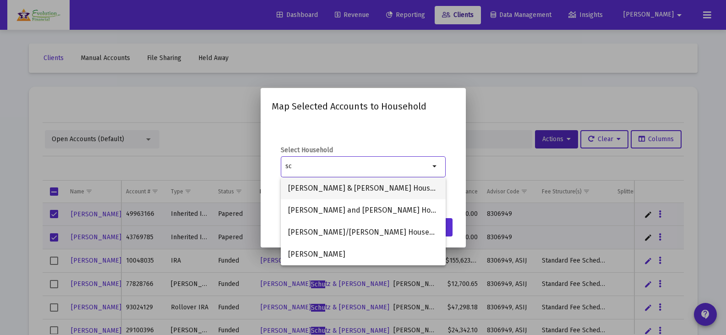
click at [339, 185] on span "[PERSON_NAME] & [PERSON_NAME] Household" at bounding box center [363, 188] width 150 height 22
type input "[PERSON_NAME] & [PERSON_NAME] Household"
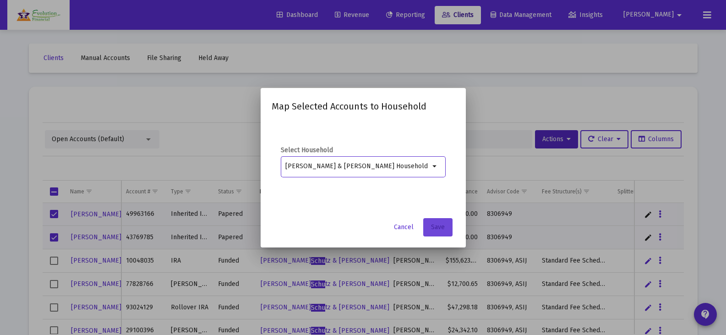
click at [437, 228] on span "Save" at bounding box center [438, 227] width 14 height 8
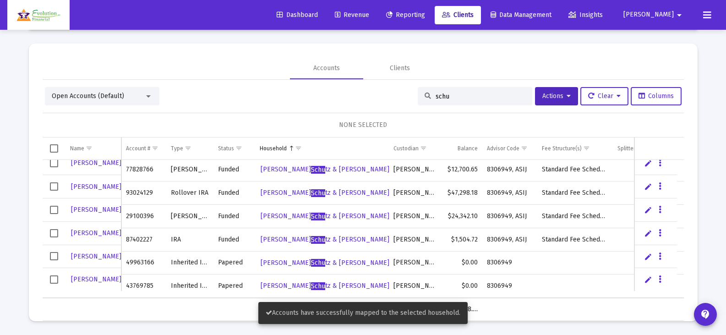
scroll to position [31, 0]
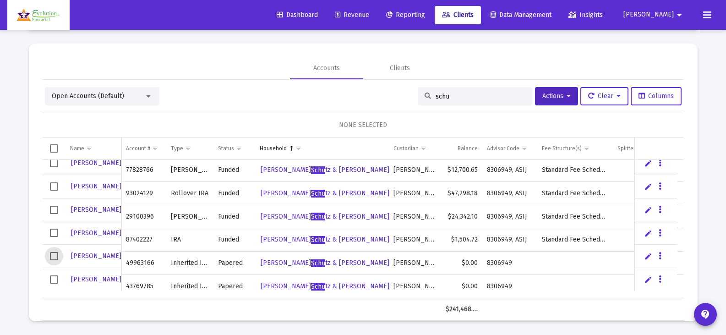
click at [52, 257] on span "Select row" at bounding box center [54, 256] width 8 height 8
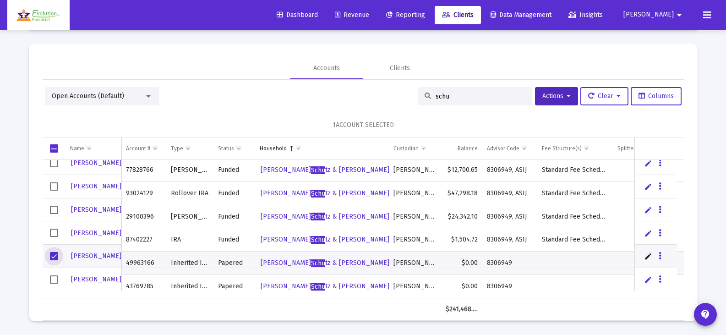
click at [53, 276] on span "Select row" at bounding box center [54, 279] width 8 height 8
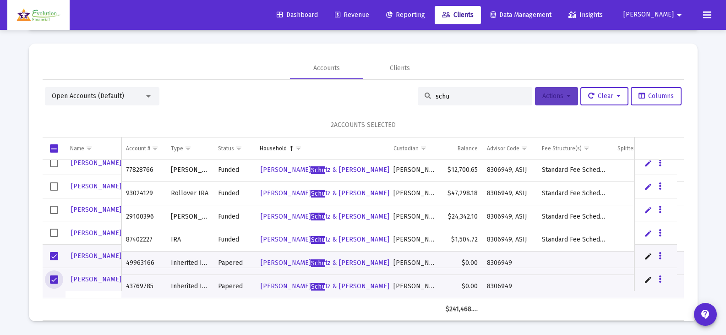
click at [557, 93] on span "Actions" at bounding box center [556, 96] width 28 height 8
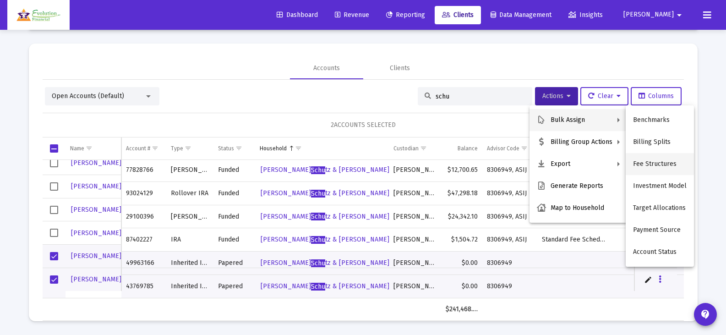
click at [653, 162] on button "Fee Structures" at bounding box center [659, 164] width 68 height 22
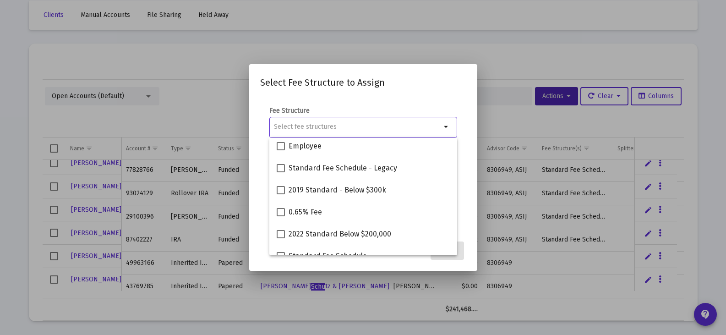
scroll to position [81, 0]
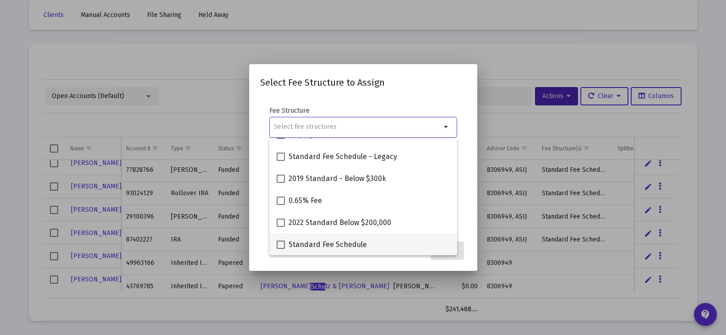
click at [280, 243] on span at bounding box center [281, 244] width 8 height 8
click at [280, 249] on input "Standard Fee Schedule" at bounding box center [280, 249] width 0 height 0
checkbox input "true"
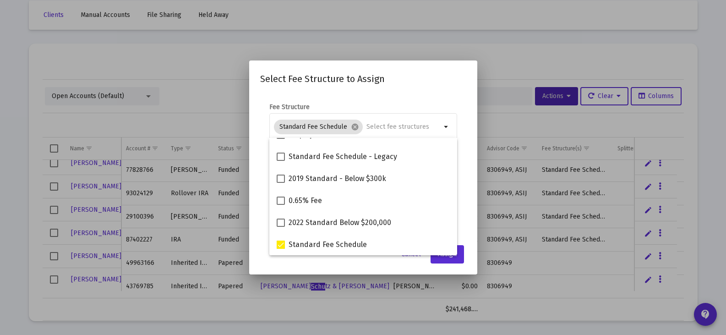
click at [415, 95] on mat-dialog-content "Fee Structure Standard Fee Schedule cancel arrow_drop_down Notes You are assign…" at bounding box center [363, 166] width 228 height 146
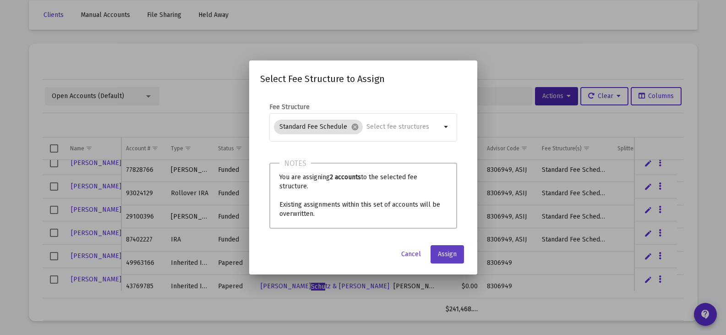
click at [449, 256] on span "Assign" at bounding box center [447, 254] width 19 height 8
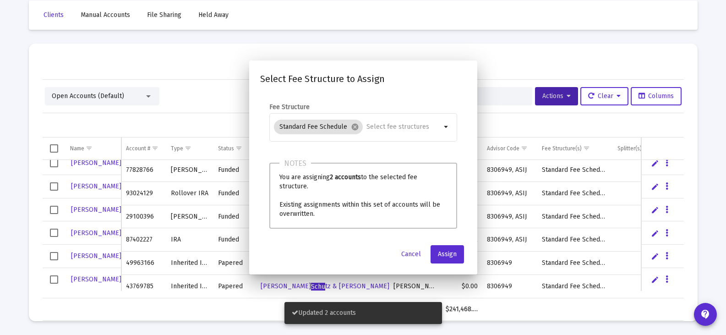
scroll to position [31, 0]
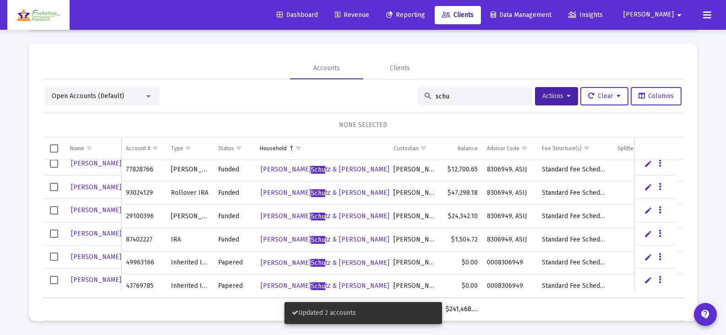
click at [369, 14] on span "Revenue" at bounding box center [352, 15] width 34 height 8
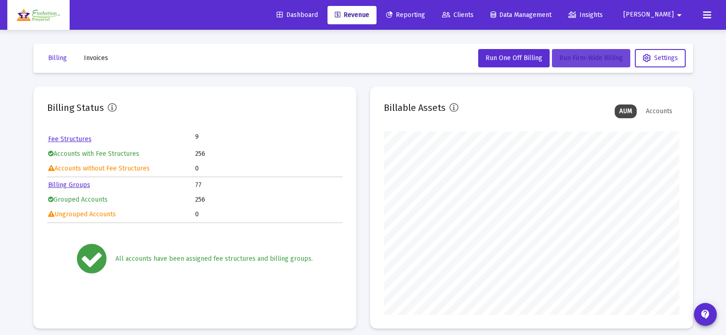
click at [586, 55] on span "Run Firm-Wide Billing" at bounding box center [591, 58] width 64 height 8
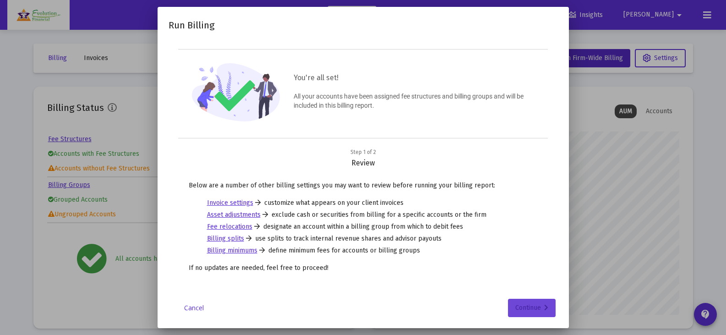
click at [530, 310] on div "Continue" at bounding box center [531, 308] width 33 height 18
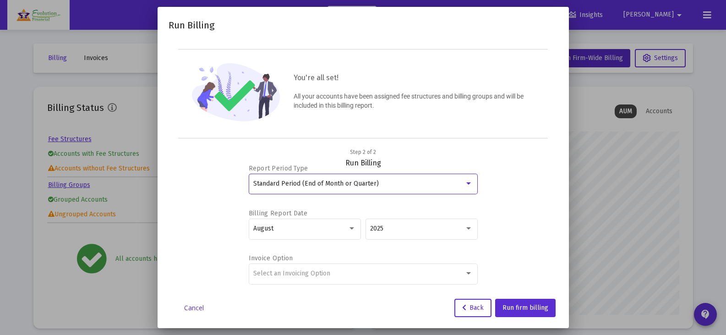
click at [439, 184] on div "Standard Period (End of Month or Quarter)" at bounding box center [358, 183] width 211 height 7
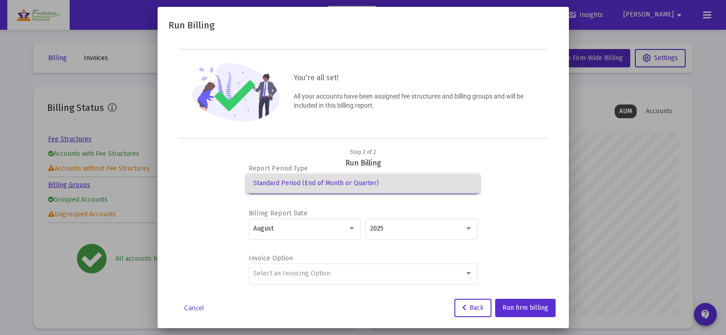
click at [439, 184] on span "Standard Period (End of Month or Quarter)" at bounding box center [362, 183] width 219 height 19
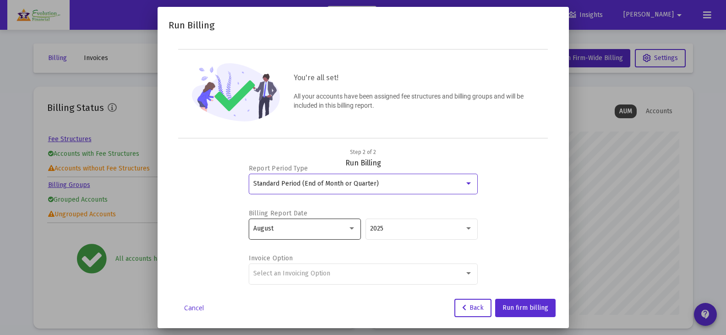
click at [328, 232] on div "August" at bounding box center [304, 228] width 103 height 22
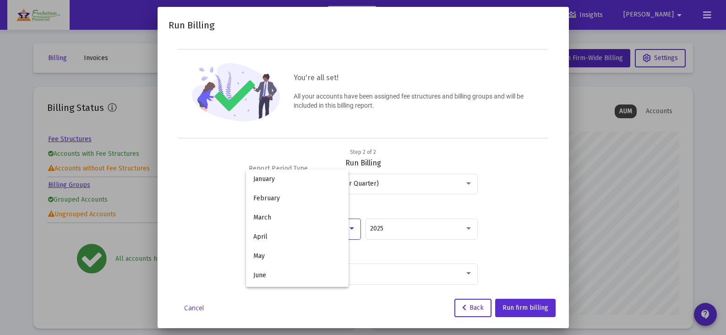
scroll to position [86, 0]
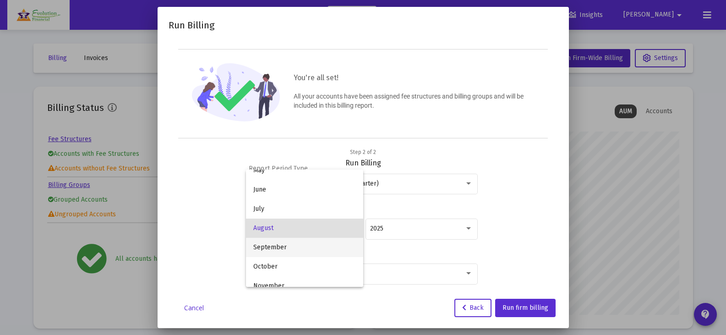
click at [327, 247] on span "September" at bounding box center [304, 247] width 103 height 19
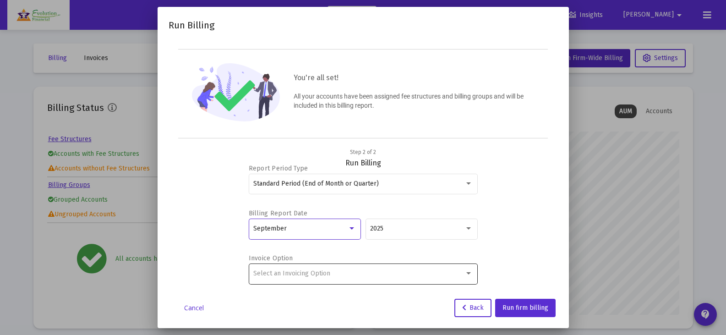
click at [420, 271] on div "Select an Invoicing Option" at bounding box center [358, 273] width 211 height 7
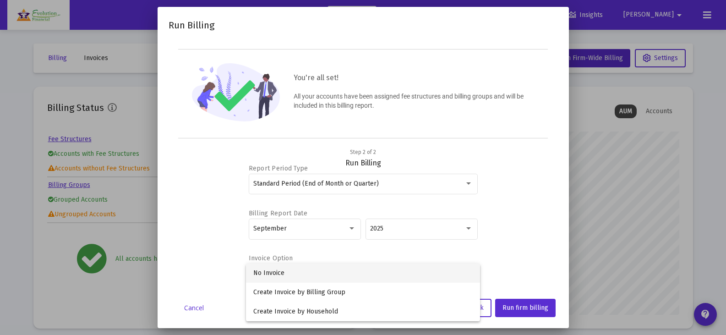
click at [286, 274] on span "No Invoice" at bounding box center [362, 272] width 219 height 19
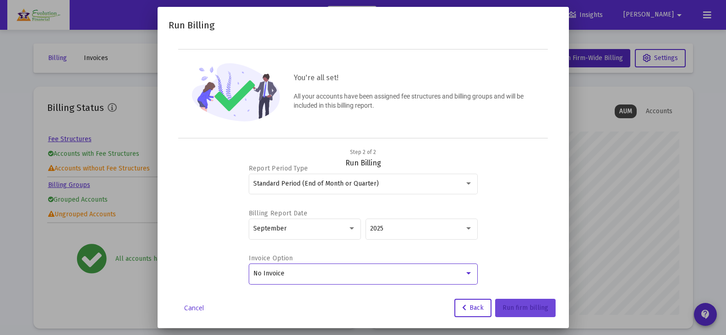
click at [518, 309] on span "Run firm billing" at bounding box center [525, 308] width 46 height 8
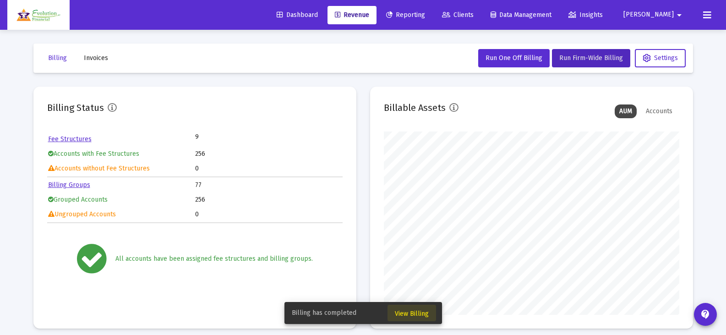
click at [414, 312] on span "View Billing" at bounding box center [412, 313] width 34 height 8
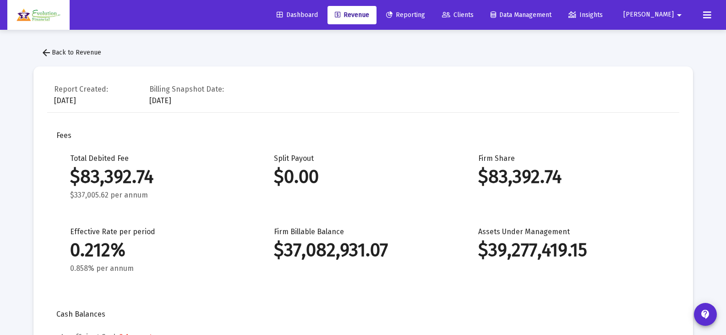
click at [97, 45] on button "arrow_back Back to Revenue" at bounding box center [70, 52] width 75 height 18
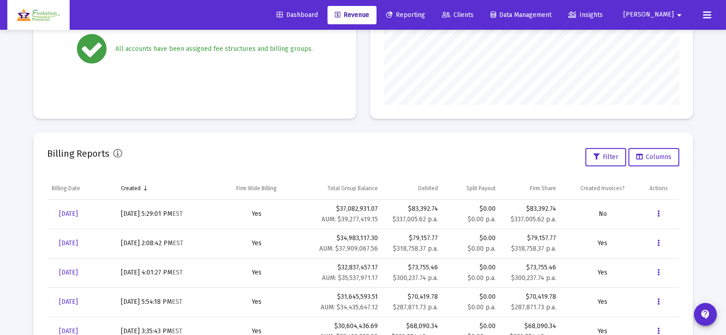
scroll to position [229, 0]
